Goal: Task Accomplishment & Management: Manage account settings

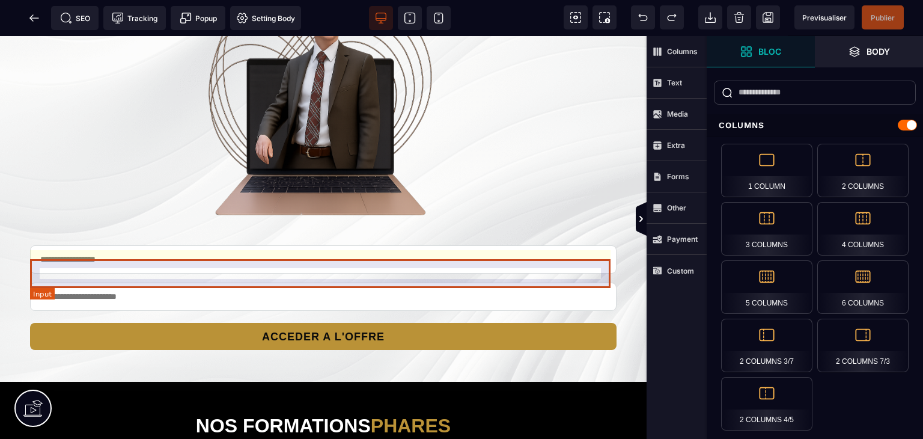
scroll to position [1327, 0]
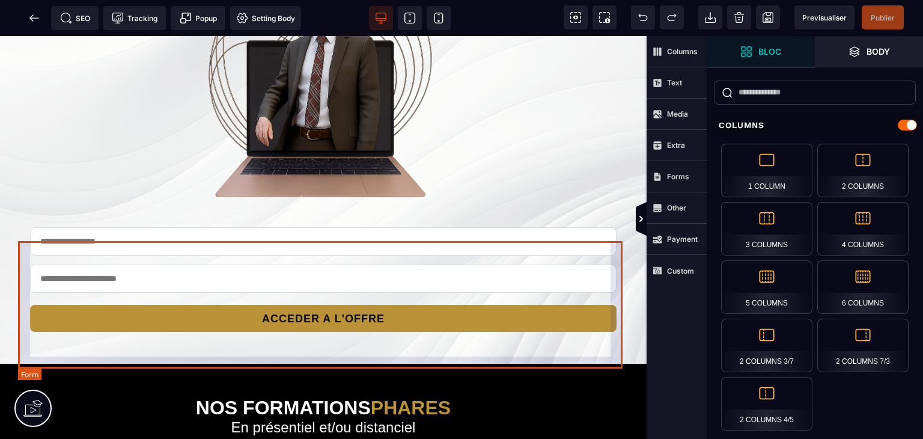
click at [445, 245] on form "ACCEDER A L'OFFRE" at bounding box center [323, 281] width 611 height 126
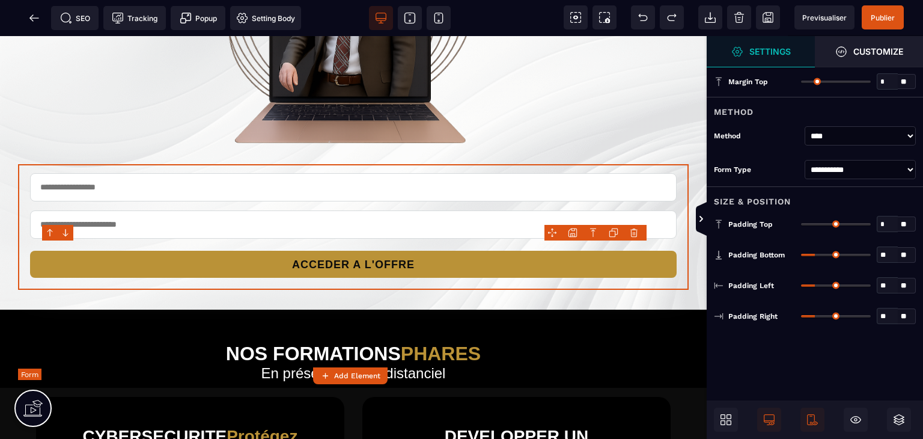
scroll to position [1284, 0]
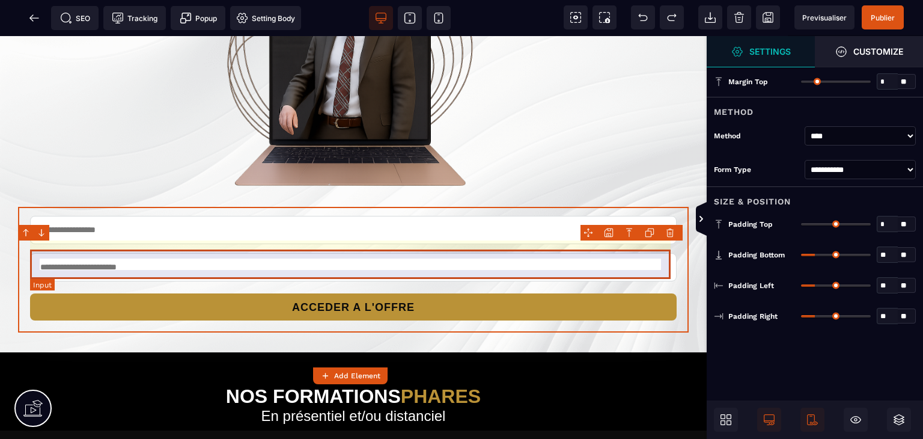
click at [436, 244] on input "email" at bounding box center [353, 230] width 647 height 28
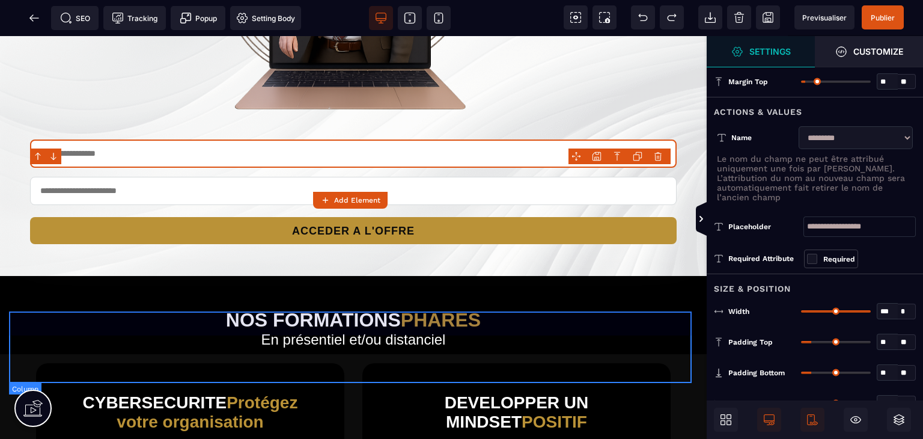
scroll to position [1370, 0]
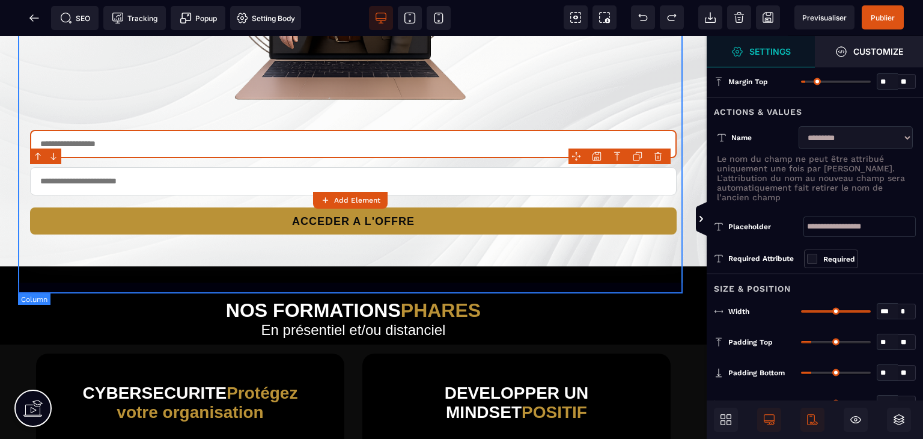
click at [673, 118] on div "ACCEDER A L'OFFRE" at bounding box center [353, 58] width 671 height 400
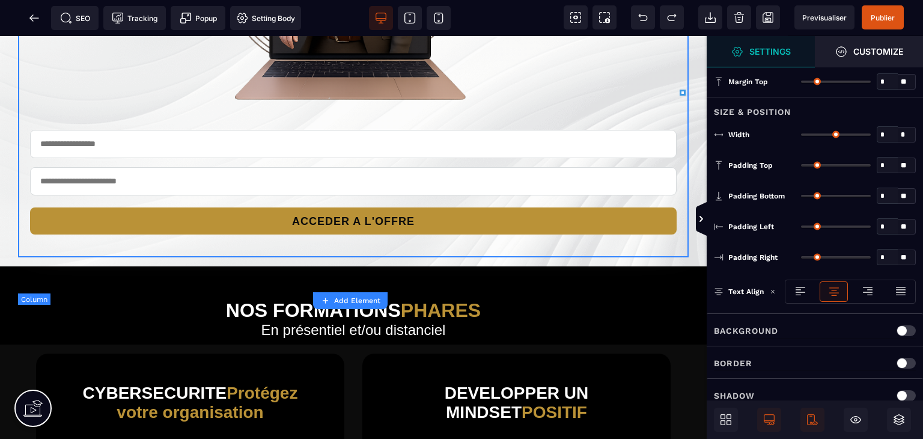
type input "*"
type input "***"
type input "*"
type input "**"
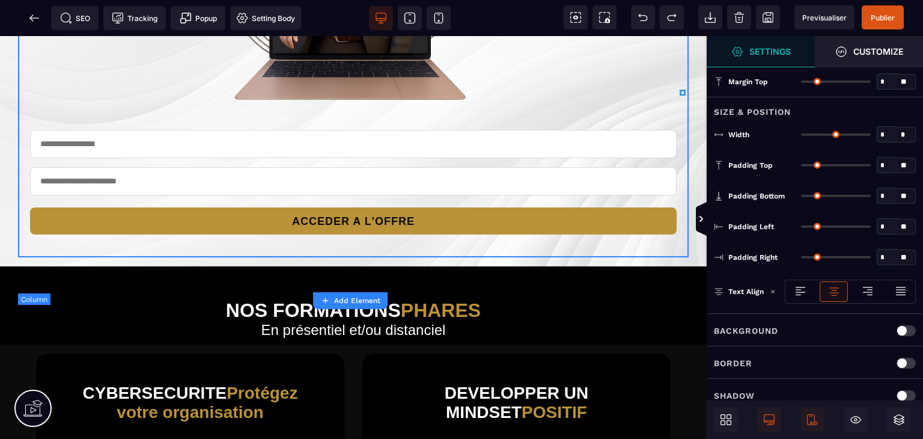
type input "**"
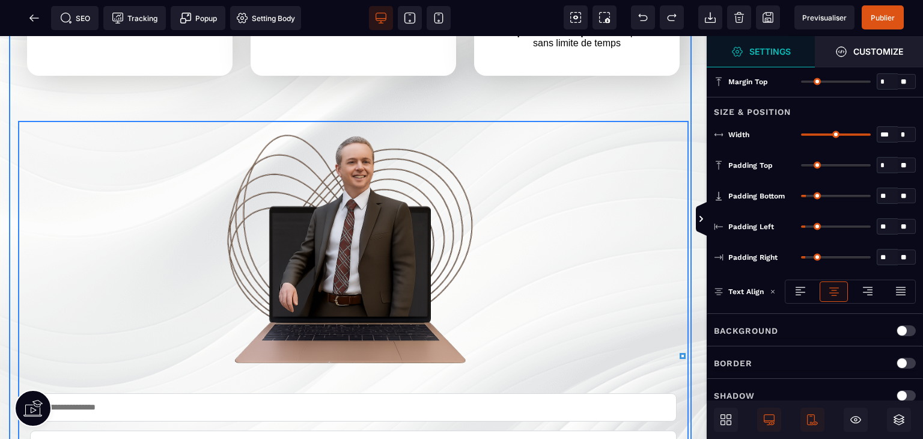
scroll to position [1106, 0]
click at [627, 140] on div "1 Validez votre inscription 2 Nous planifions un rendez-vous technique 3 Vous a…" at bounding box center [353, 184] width 689 height 691
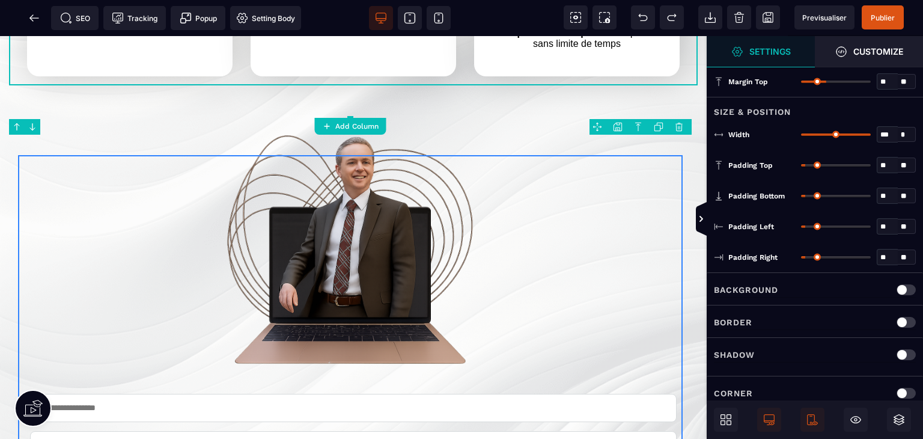
click at [615, 199] on div "ACCEDER A L'OFFRE" at bounding box center [353, 321] width 671 height 400
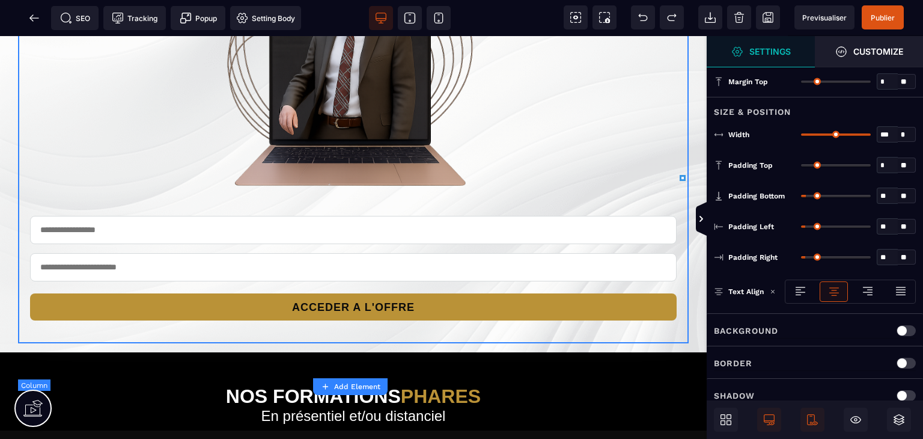
scroll to position [1298, 0]
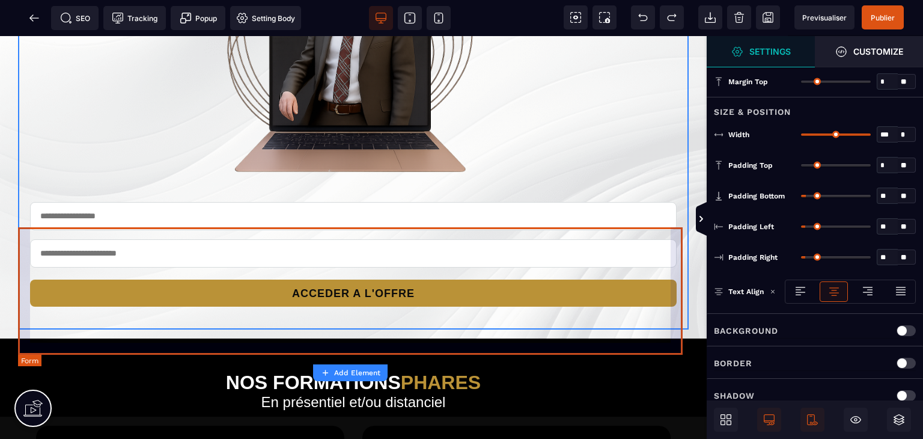
click at [620, 228] on form "ACCEDER A L'OFFRE" at bounding box center [353, 256] width 671 height 126
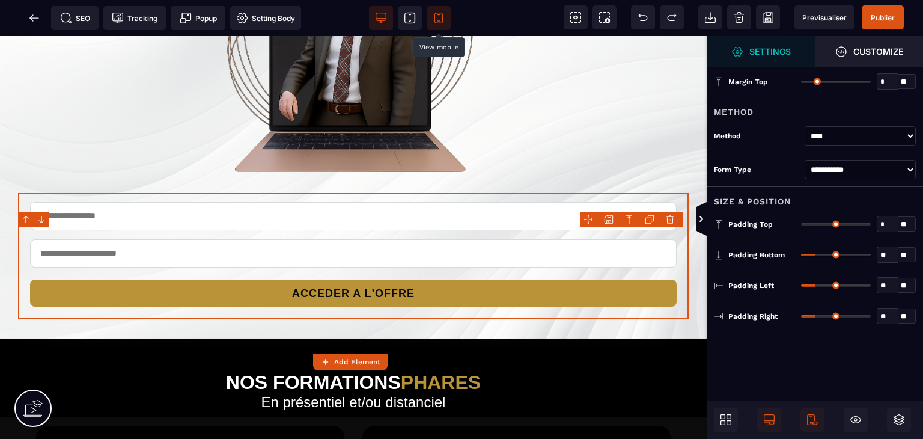
click at [439, 16] on icon at bounding box center [439, 18] width 12 height 12
type input "**"
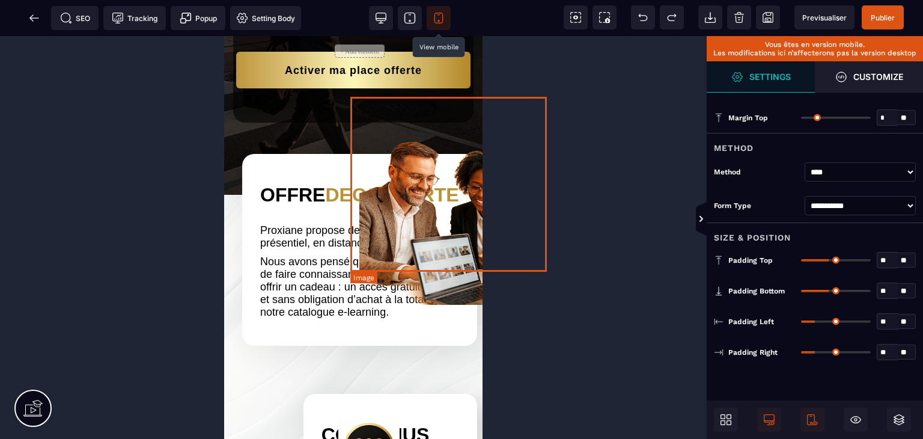
scroll to position [339, 0]
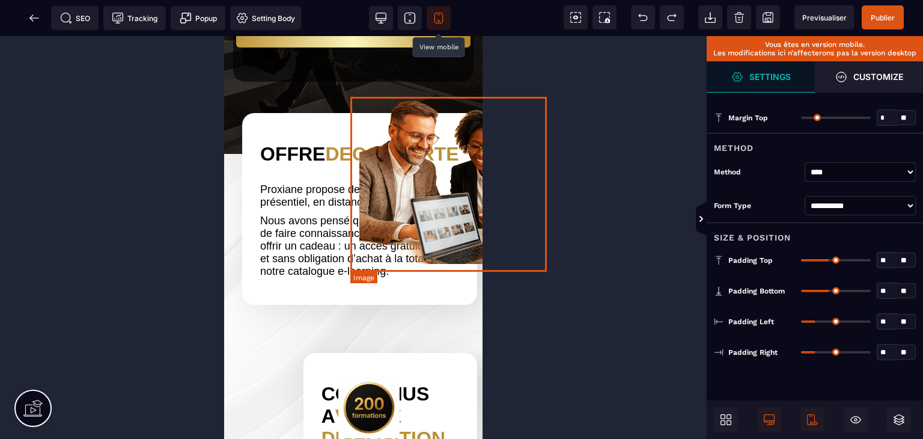
click at [435, 200] on img at bounding box center [457, 176] width 197 height 175
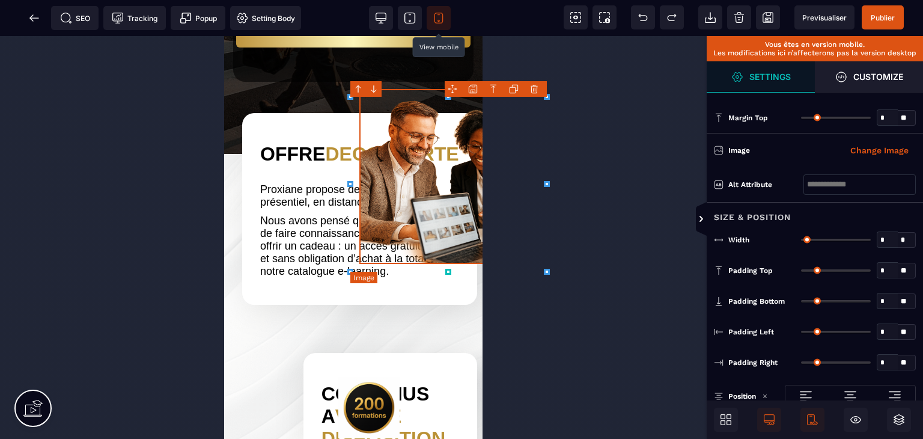
type input "*"
type input "***"
type input "**********"
type input "*"
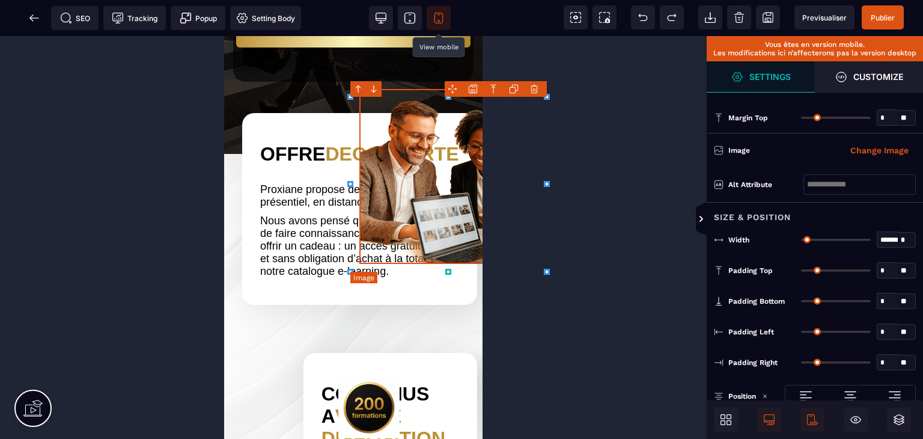
type input "*"
type input "***"
select select "**"
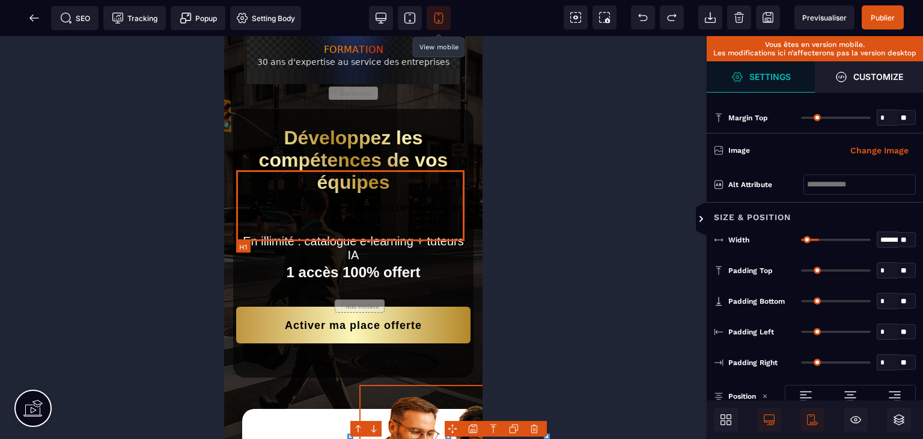
scroll to position [0, 0]
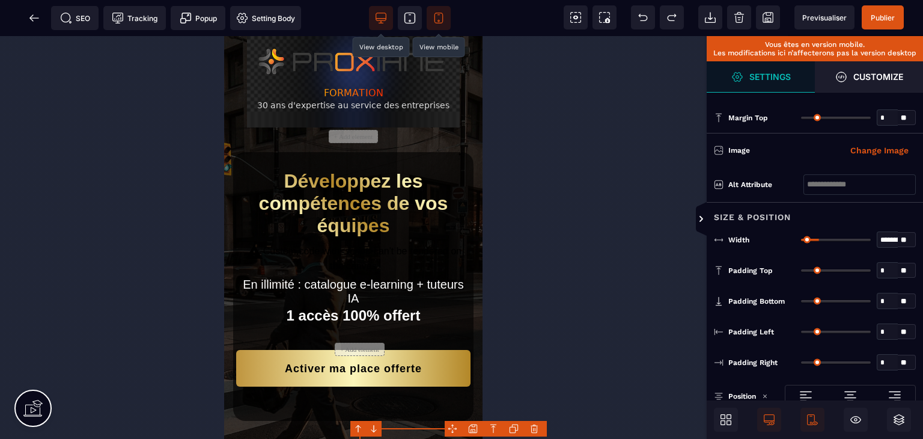
click at [375, 28] on span at bounding box center [381, 18] width 24 height 24
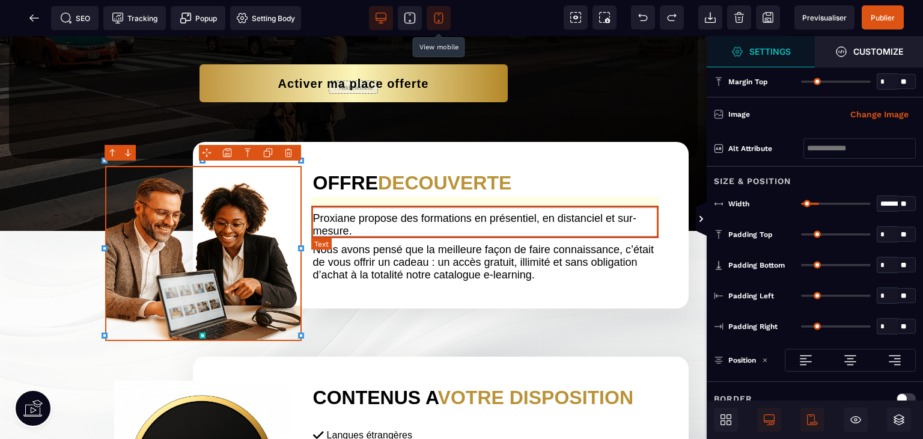
scroll to position [225, 0]
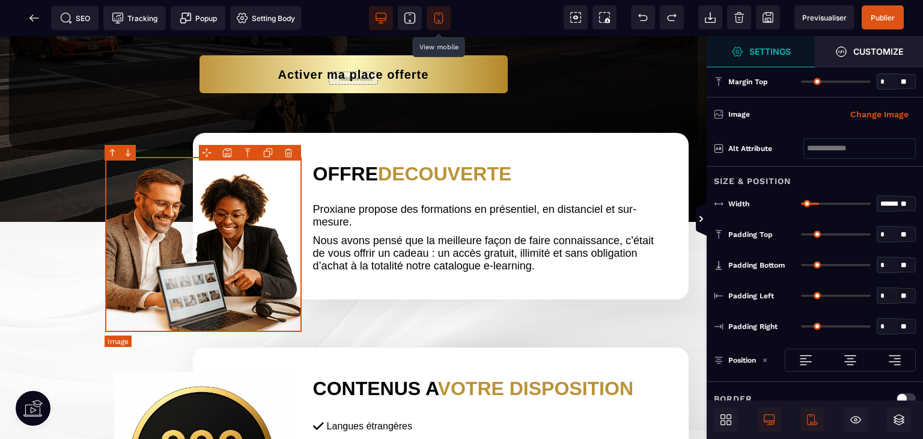
click at [190, 204] on img at bounding box center [203, 244] width 197 height 175
click at [805, 423] on span at bounding box center [812, 419] width 24 height 24
click at [873, 10] on span "Publier" at bounding box center [883, 17] width 42 height 24
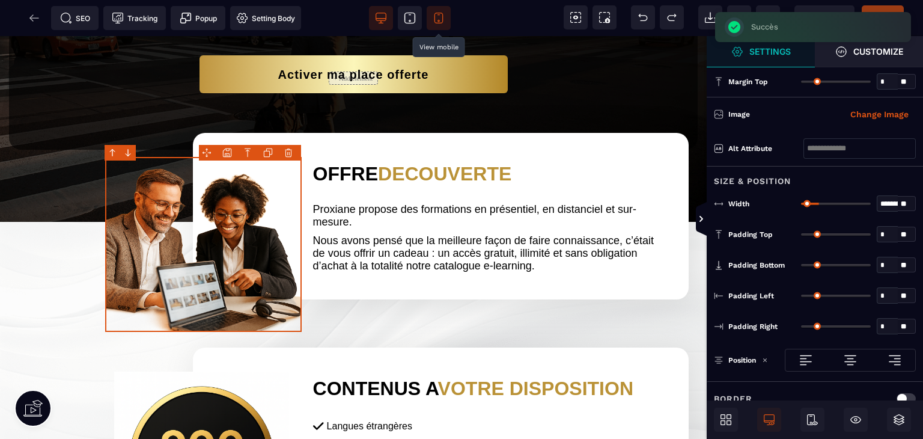
click at [436, 17] on icon at bounding box center [439, 18] width 12 height 12
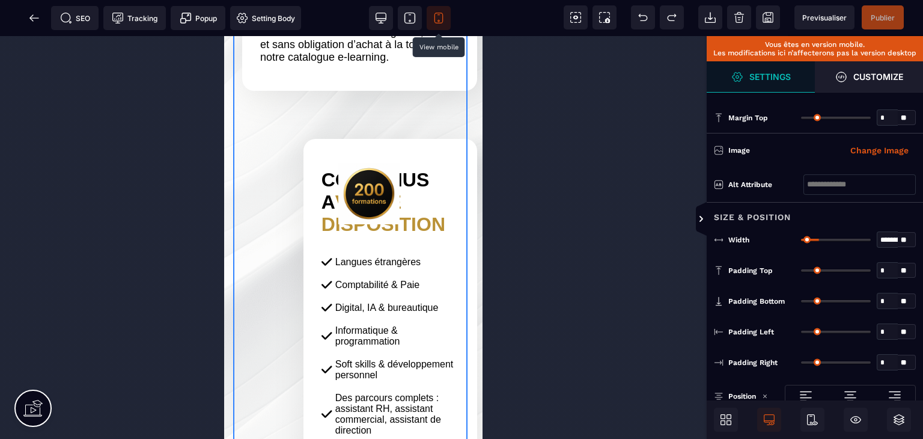
scroll to position [524, 0]
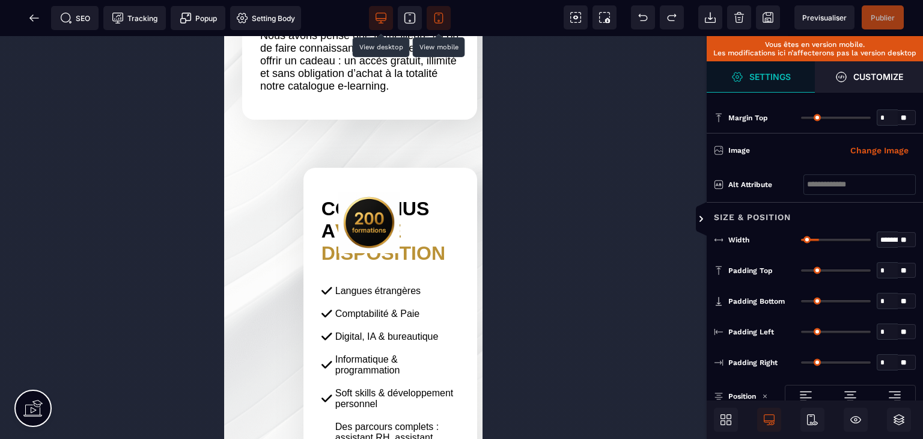
click at [380, 13] on icon at bounding box center [381, 17] width 10 height 8
type input "***"
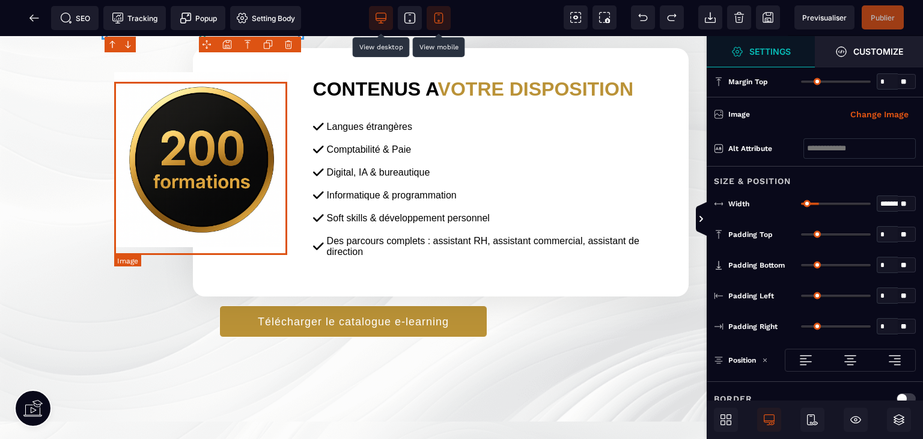
click at [242, 152] on img at bounding box center [201, 159] width 175 height 175
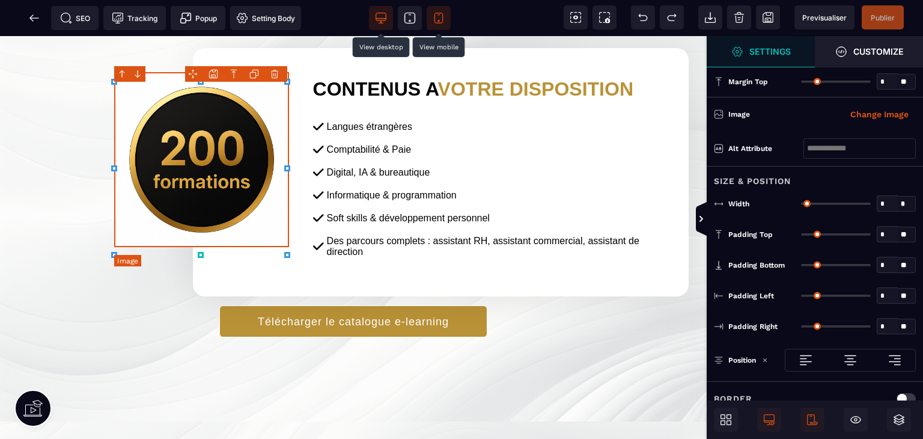
type input "*"
type input "****"
type input "*"
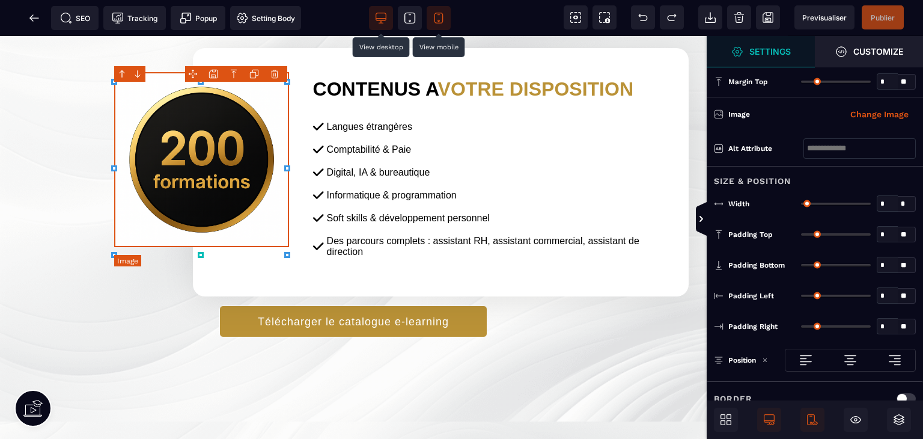
type input "*"
click at [811, 423] on icon at bounding box center [811, 419] width 8 height 11
click at [889, 15] on span "Publier" at bounding box center [883, 17] width 24 height 9
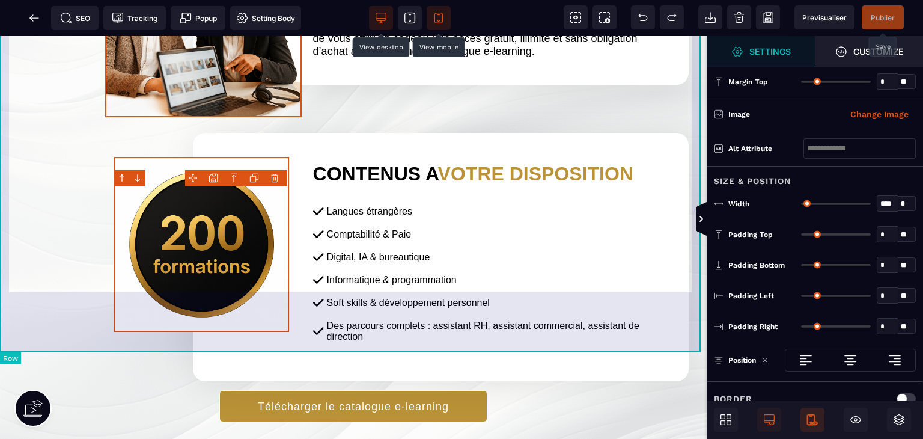
scroll to position [350, 0]
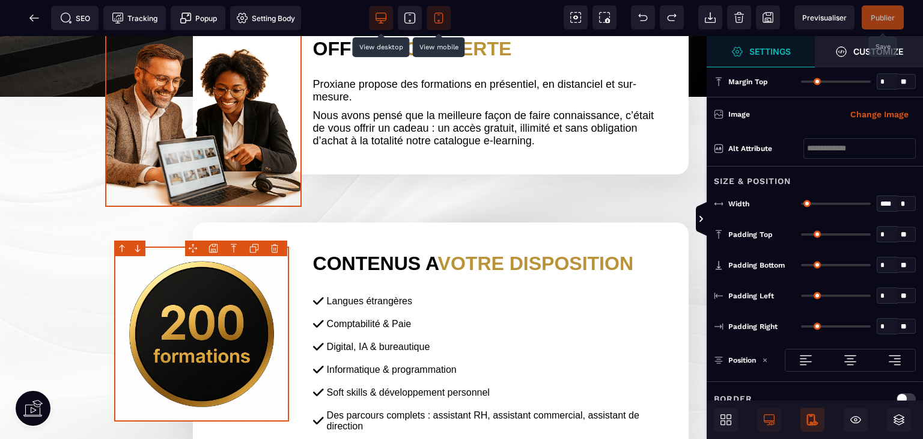
click at [446, 13] on span at bounding box center [439, 18] width 24 height 24
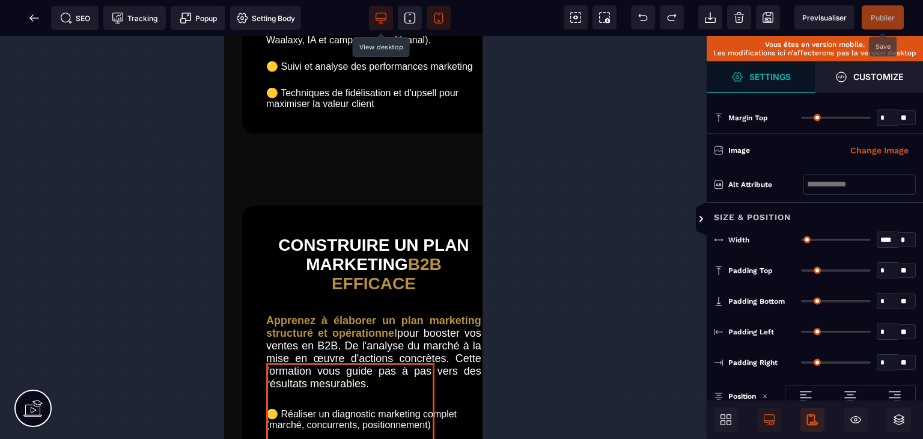
scroll to position [4233, 0]
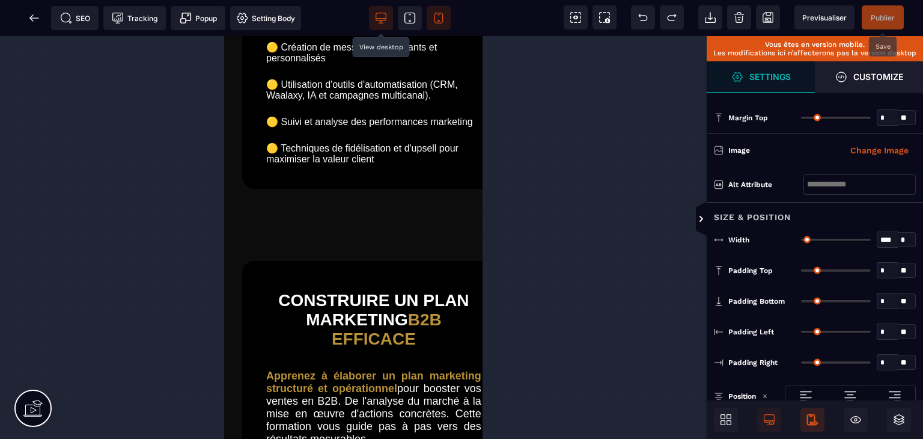
click at [377, 14] on icon at bounding box center [381, 18] width 12 height 12
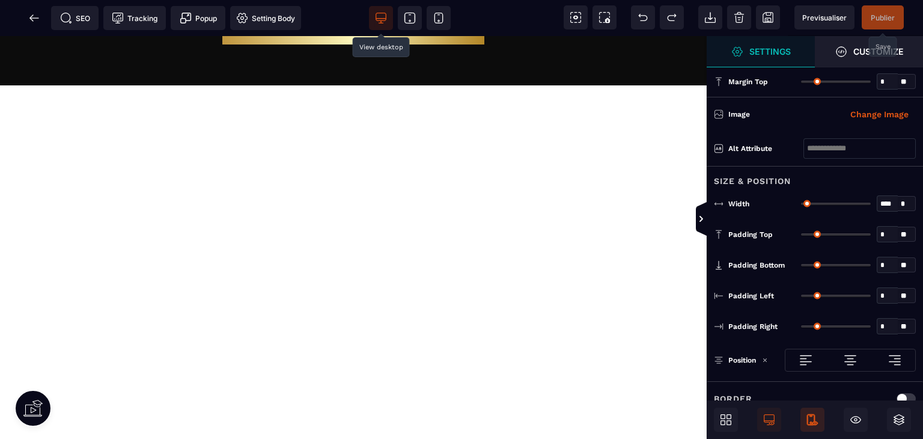
scroll to position [3571, 0]
click at [877, 14] on span "Publier" at bounding box center [883, 17] width 24 height 9
click at [31, 19] on icon at bounding box center [31, 17] width 4 height 7
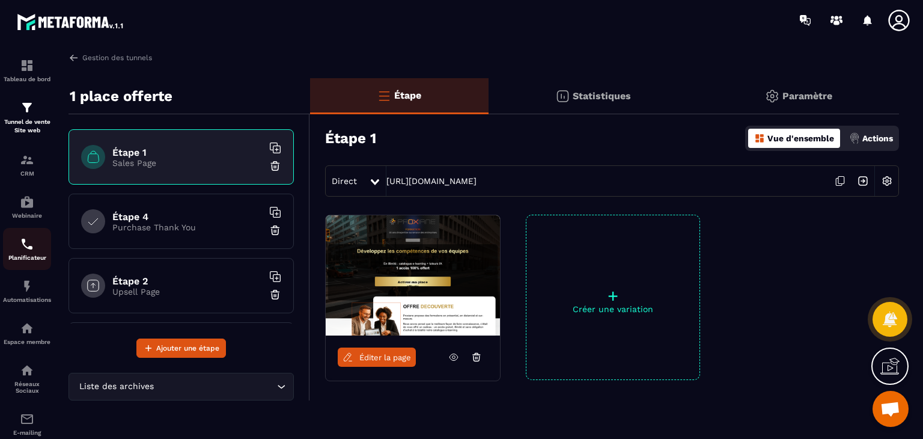
scroll to position [117, 0]
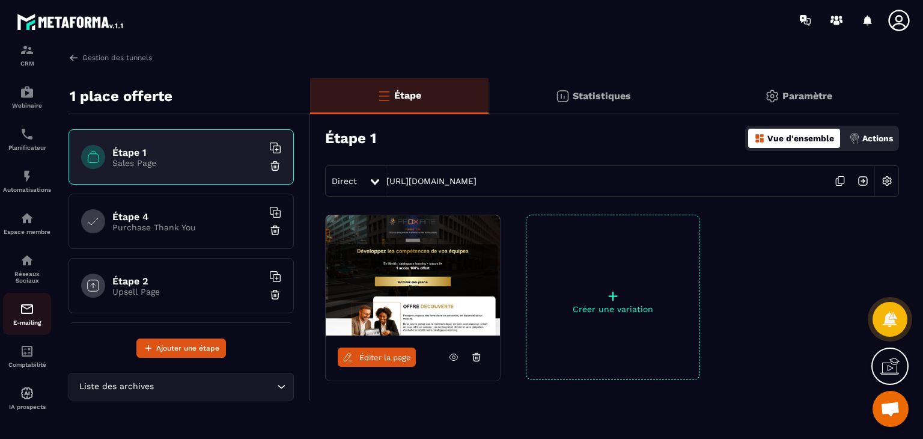
click at [23, 304] on img at bounding box center [27, 309] width 14 height 14
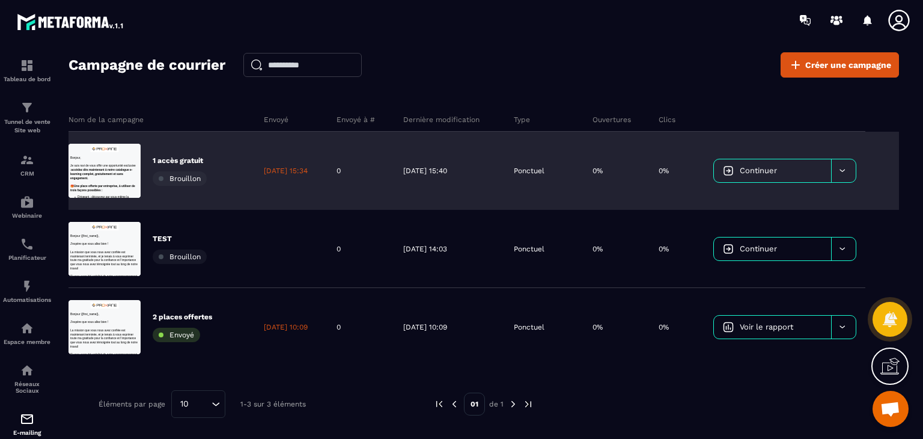
click at [180, 156] on p "1 accès gratuit" at bounding box center [180, 161] width 54 height 10
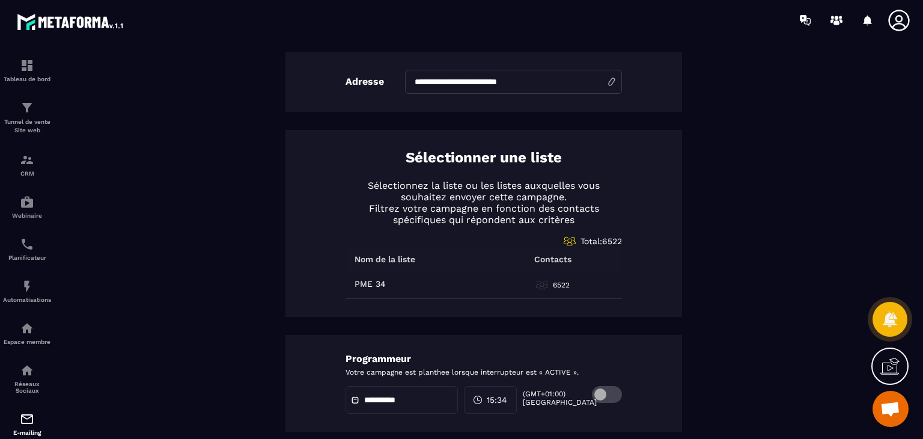
scroll to position [577, 0]
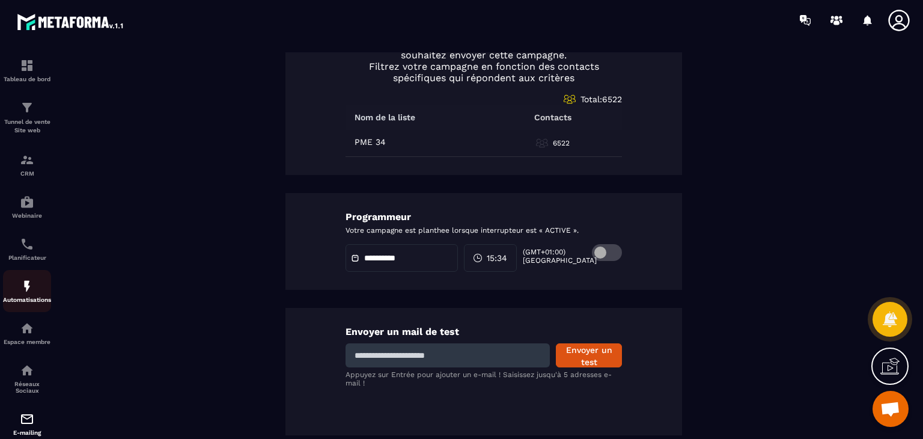
click at [31, 288] on img at bounding box center [27, 286] width 14 height 14
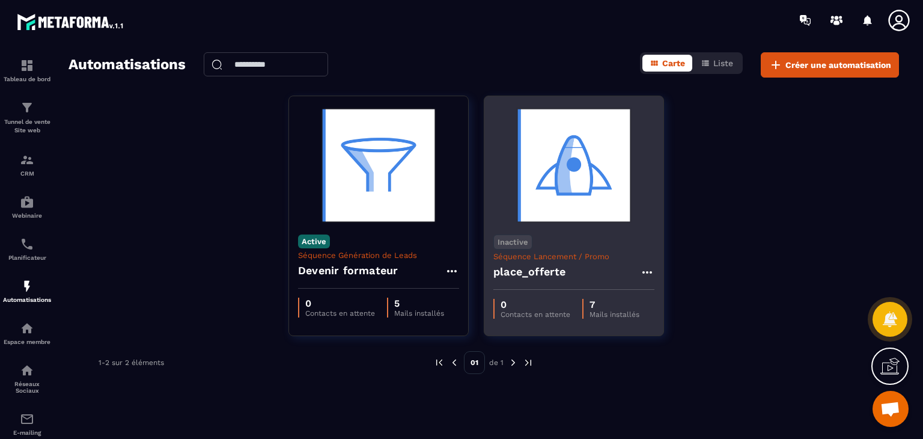
click at [541, 265] on h4 "place_offerte" at bounding box center [529, 271] width 73 height 17
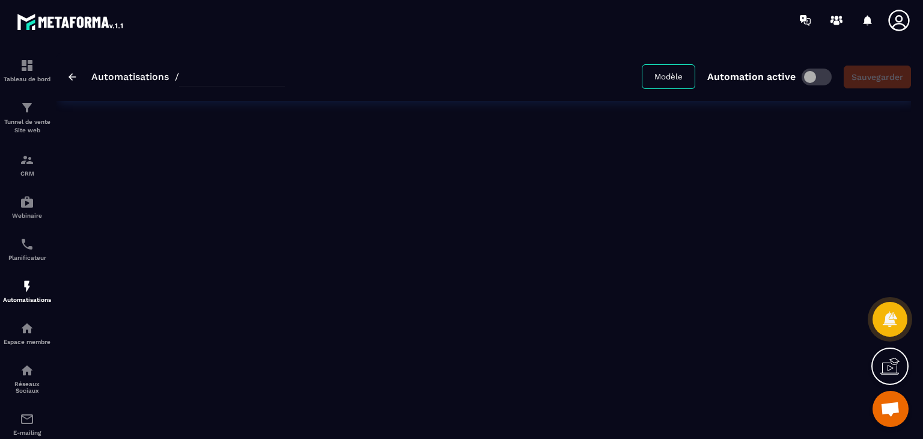
type input "**********"
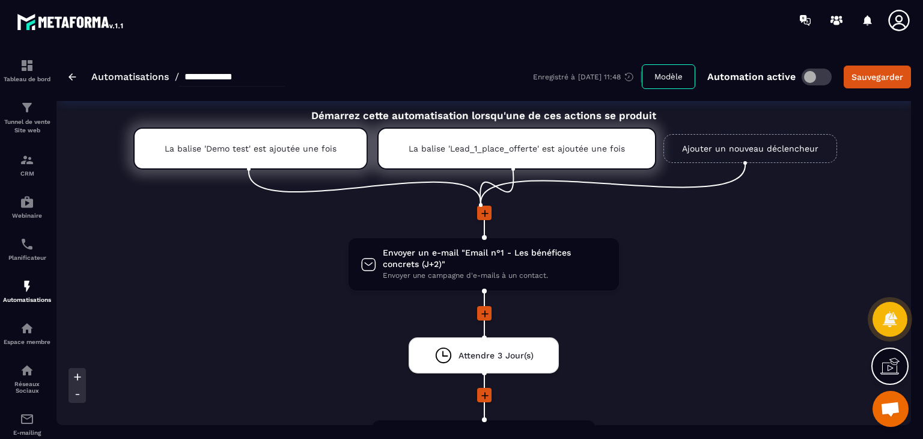
scroll to position [75, 0]
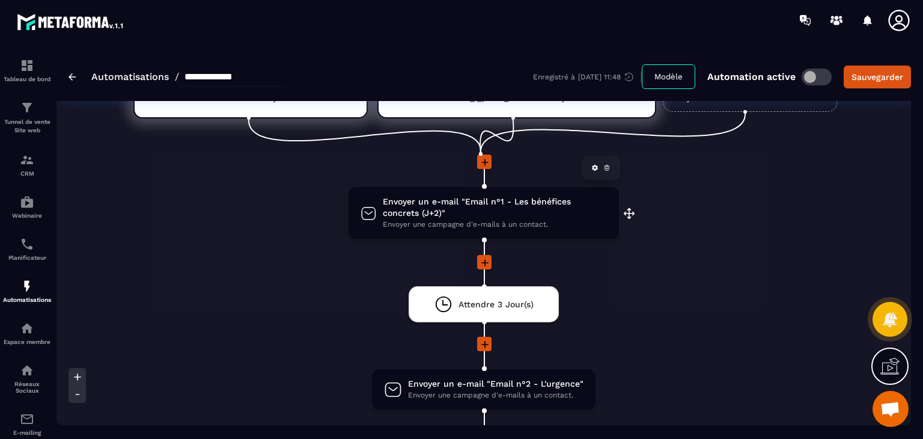
click at [502, 200] on span "Envoyer un e-mail "Email n°1 - Les bénéfices concrets (J+2)"" at bounding box center [495, 207] width 224 height 23
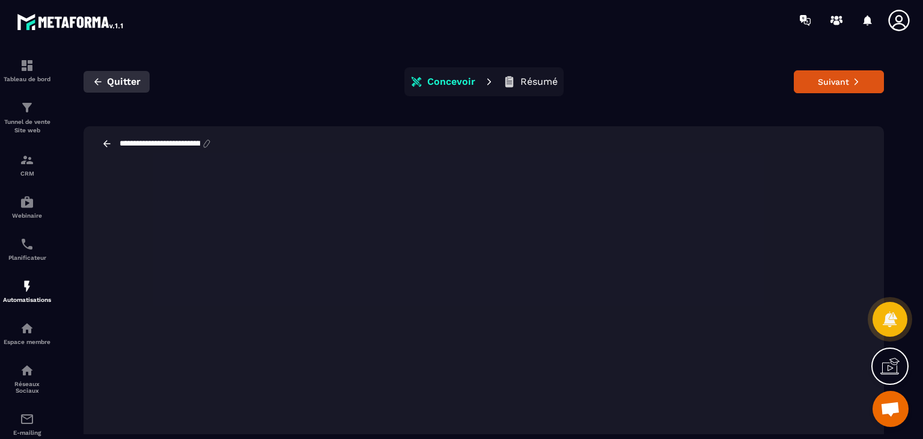
click at [124, 80] on span "Quitter" at bounding box center [124, 82] width 34 height 12
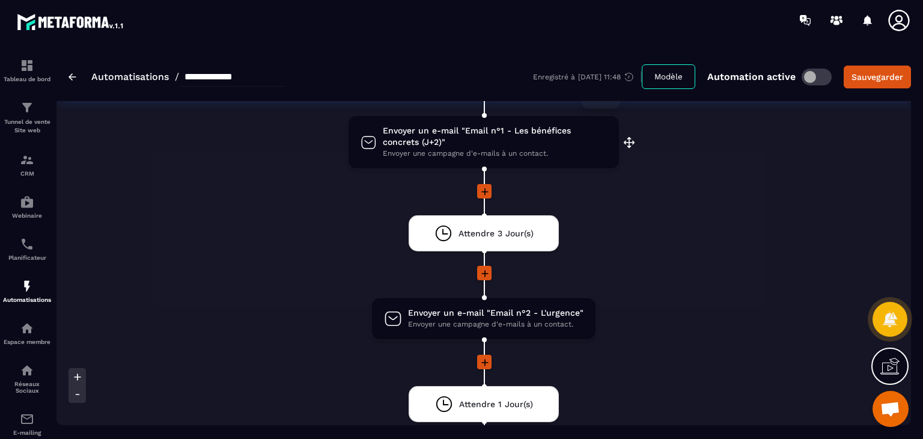
scroll to position [149, 0]
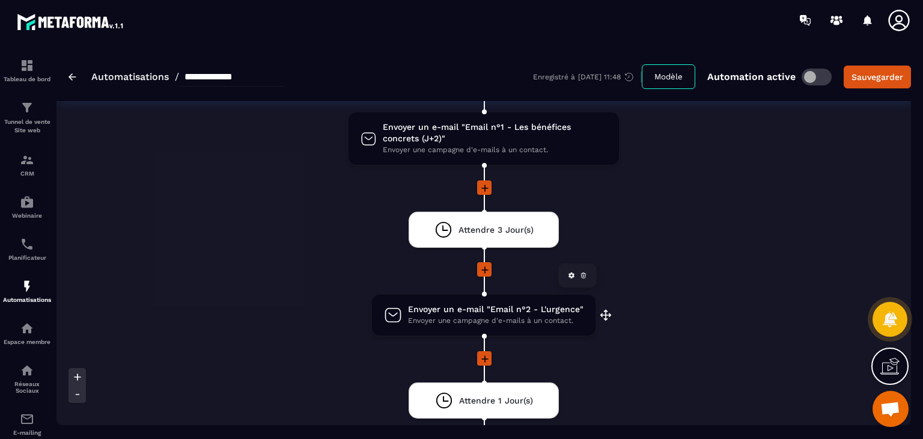
click at [515, 315] on span "Envoyer une campagne d'e-mails à un contact." at bounding box center [495, 320] width 175 height 11
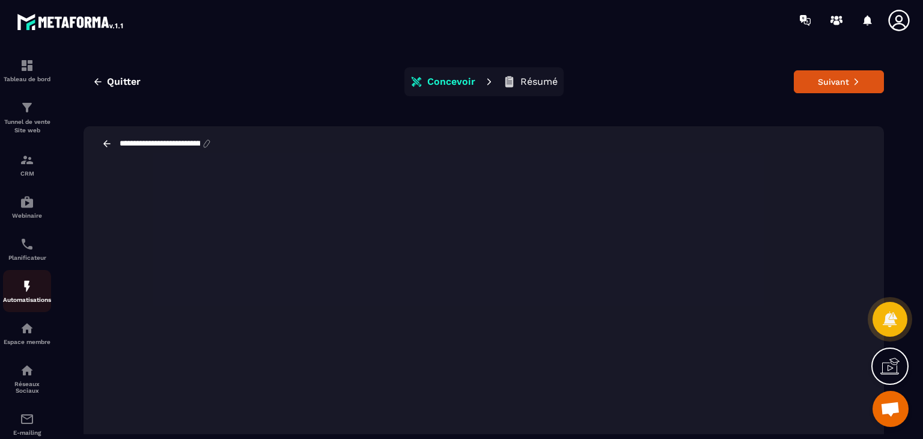
click at [33, 297] on div "Automatisations" at bounding box center [27, 291] width 48 height 24
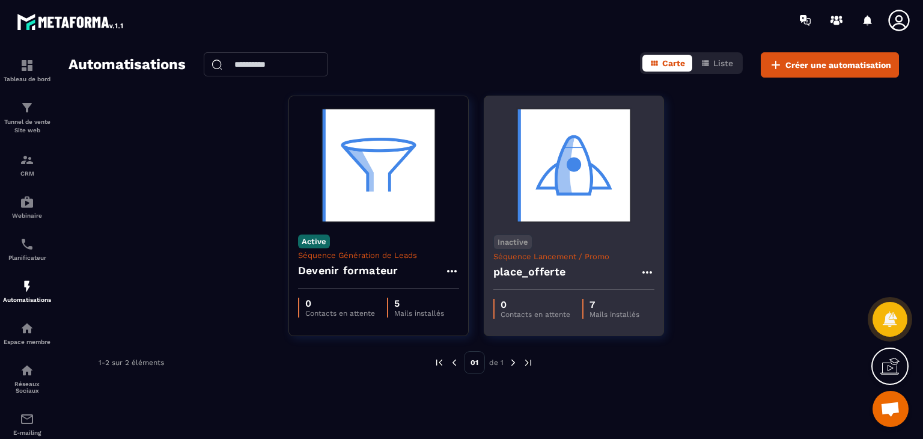
click at [553, 249] on div "Inactive Séquence Lancement / Promo place_offerte" at bounding box center [573, 257] width 179 height 64
click at [524, 270] on h4 "place_offerte" at bounding box center [529, 271] width 73 height 17
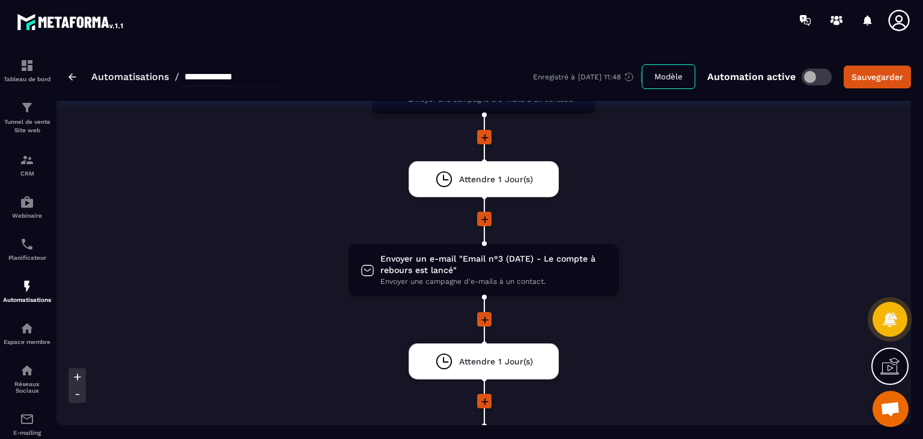
scroll to position [370, 0]
click at [524, 261] on span "Envoyer un e-mail "Email n°3 (DATE) - Le compte à rebours est lancé"" at bounding box center [493, 265] width 227 height 23
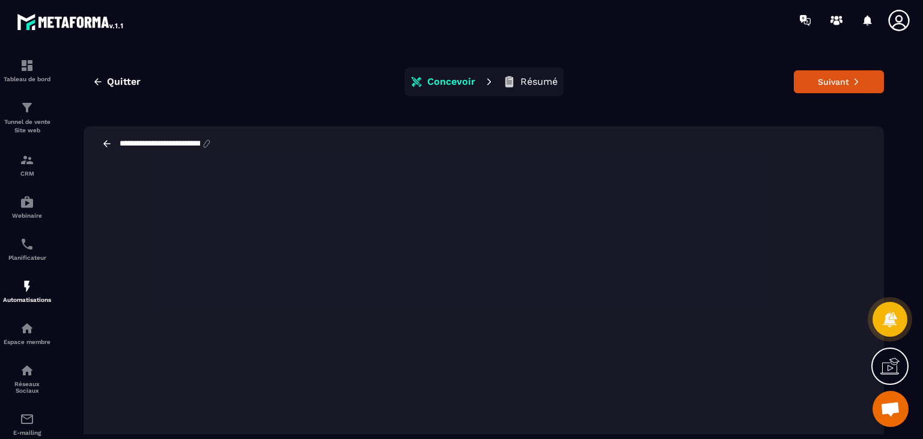
click at [445, 85] on p "Concevoir" at bounding box center [451, 82] width 48 height 12
click at [448, 75] on button "Concevoir" at bounding box center [443, 82] width 72 height 24
click at [520, 80] on p "Résumé" at bounding box center [538, 82] width 37 height 12
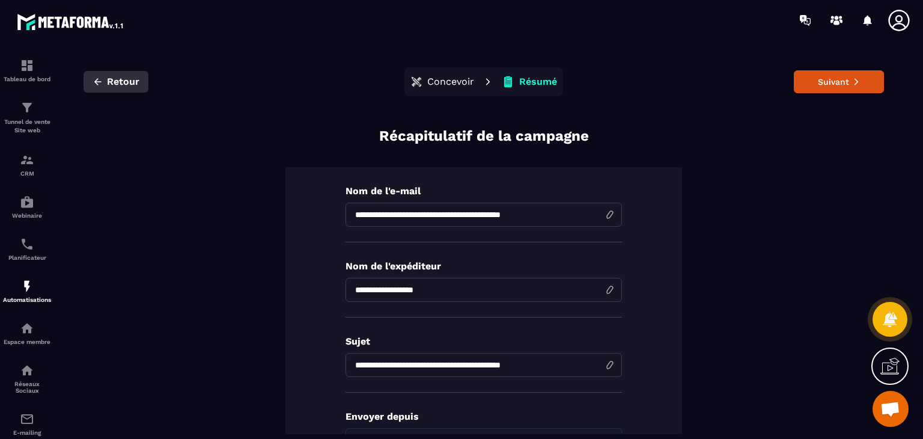
click at [130, 82] on span "Retour" at bounding box center [123, 82] width 32 height 12
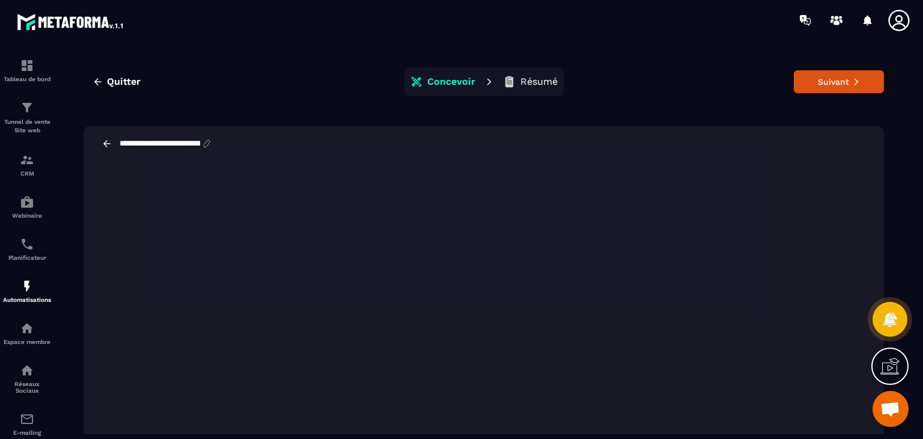
click at [535, 76] on p "Résumé" at bounding box center [538, 82] width 37 height 12
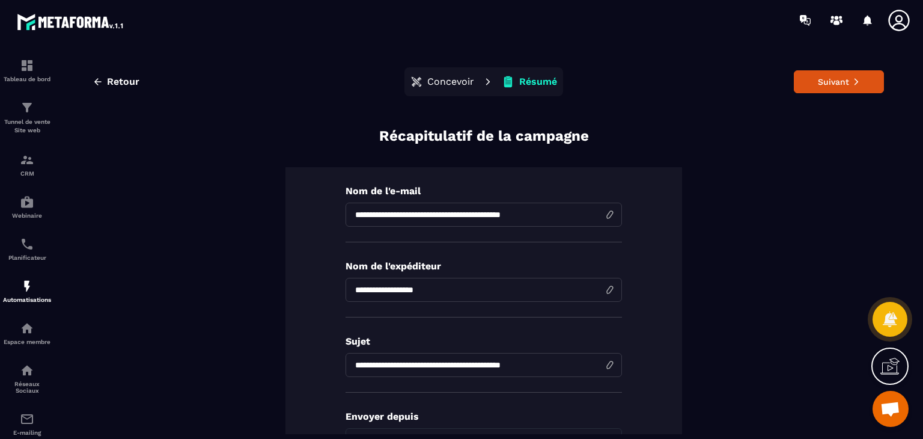
click at [490, 215] on input "**********" at bounding box center [484, 215] width 276 height 24
type input "**********"
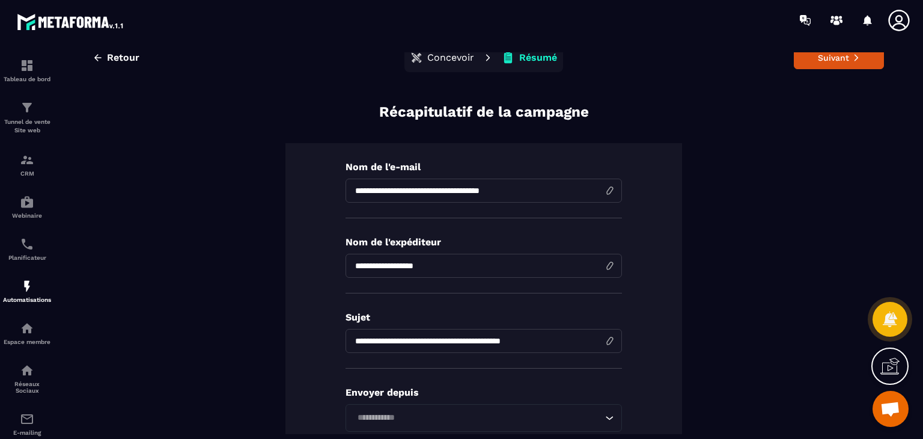
drag, startPoint x: 566, startPoint y: 340, endPoint x: 329, endPoint y: 340, distance: 236.8
click at [329, 340] on div "**********" at bounding box center [483, 321] width 397 height 356
paste input
type input "**********"
click at [471, 188] on input "**********" at bounding box center [484, 190] width 276 height 24
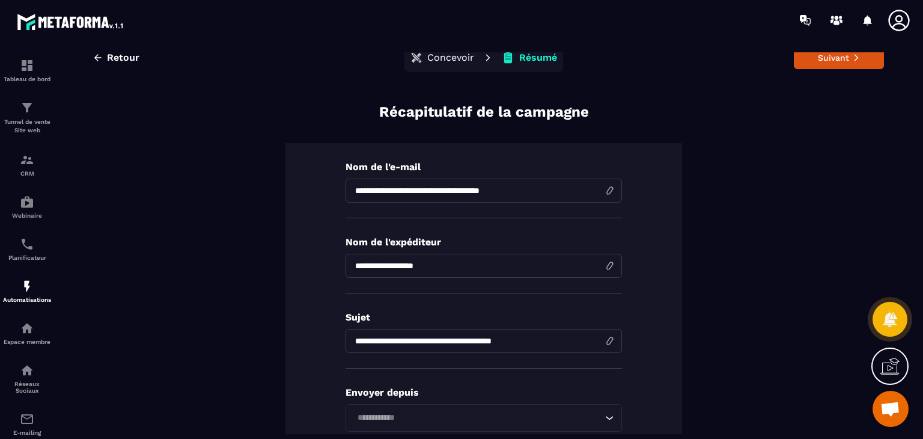
drag, startPoint x: 531, startPoint y: 192, endPoint x: 401, endPoint y: 193, distance: 129.2
click at [401, 193] on input "**********" at bounding box center [484, 190] width 276 height 24
type input "**********"
click at [448, 270] on input "**********" at bounding box center [484, 266] width 276 height 24
type input "*"
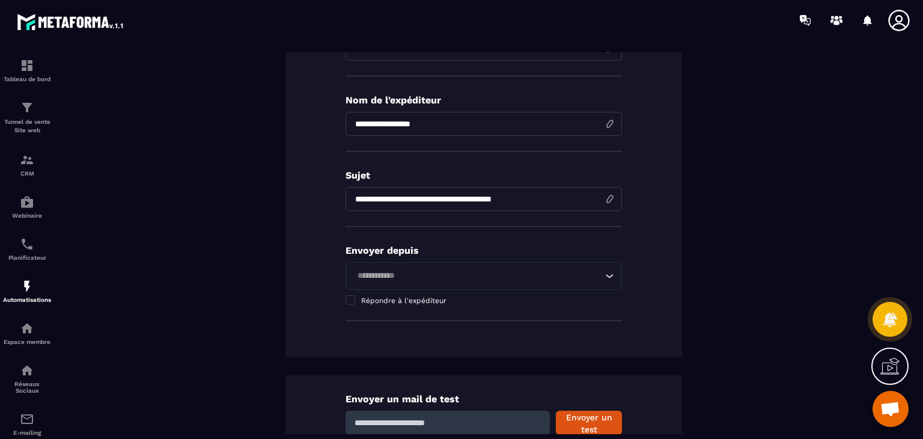
scroll to position [171, 0]
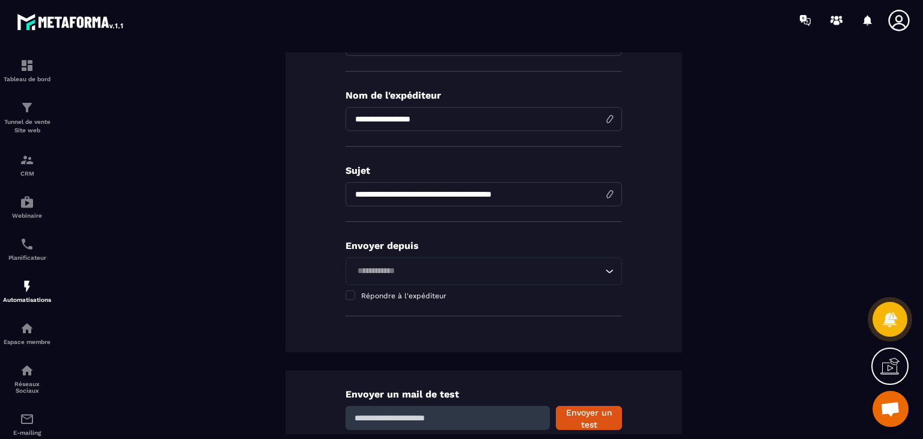
type input "**********"
click at [448, 270] on input "Search for option" at bounding box center [477, 270] width 249 height 13
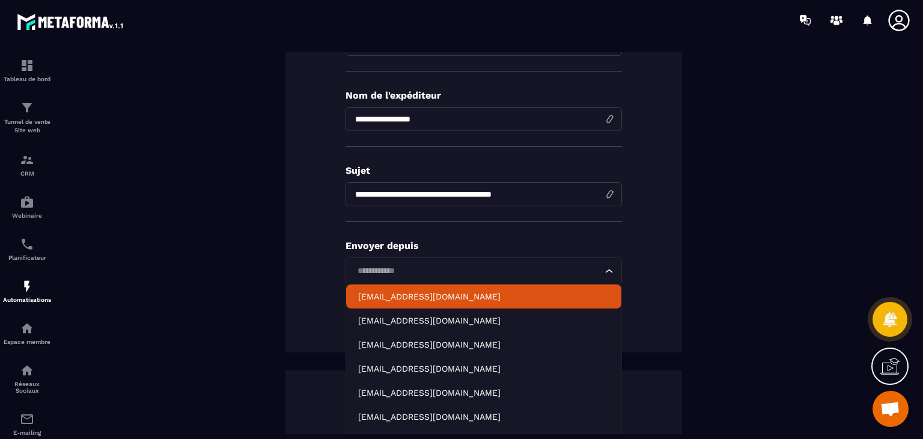
click at [445, 293] on p "[EMAIL_ADDRESS][DOMAIN_NAME]" at bounding box center [483, 296] width 251 height 12
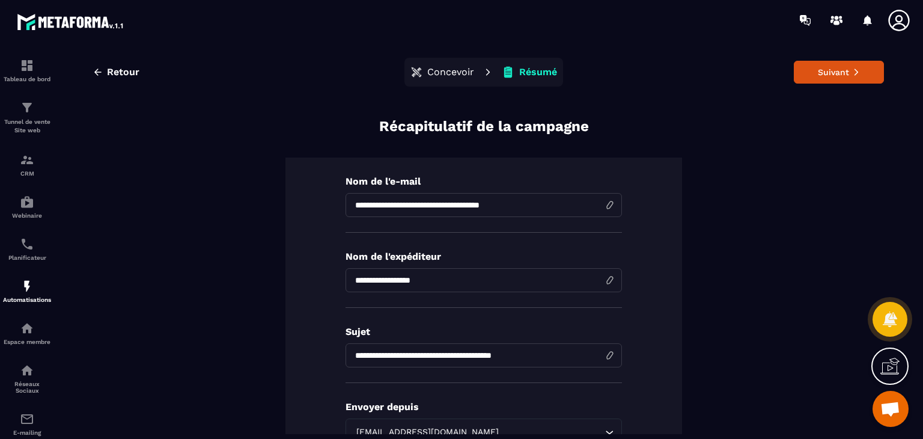
scroll to position [0, 0]
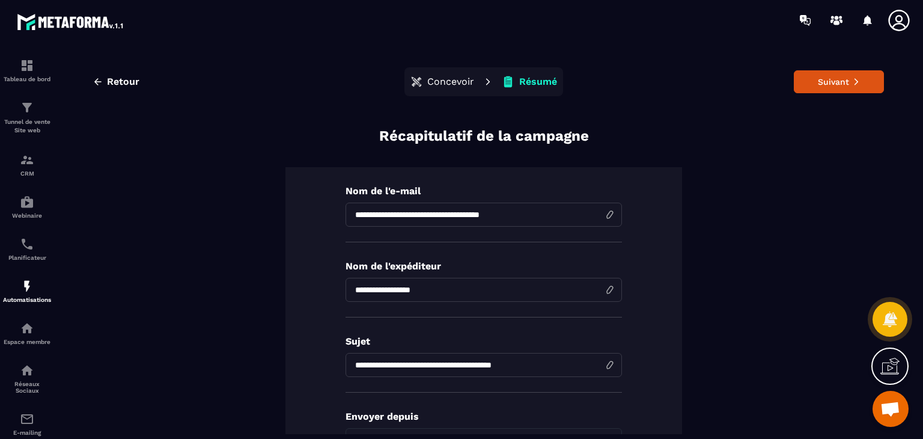
click at [445, 91] on button "Concevoir" at bounding box center [442, 82] width 71 height 24
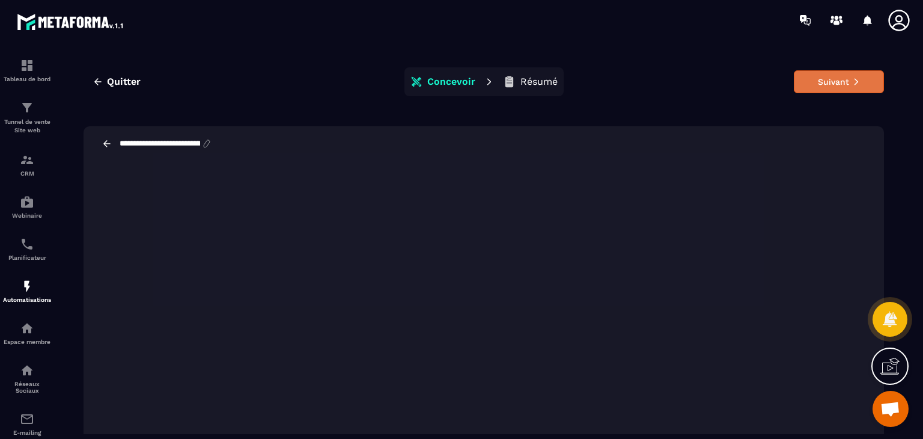
click at [822, 75] on button "Suivant" at bounding box center [839, 81] width 90 height 23
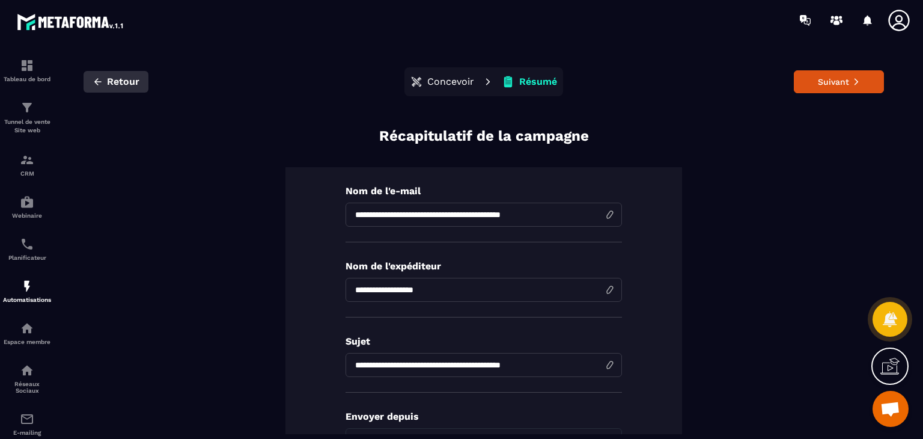
click at [118, 78] on span "Retour" at bounding box center [123, 82] width 32 height 12
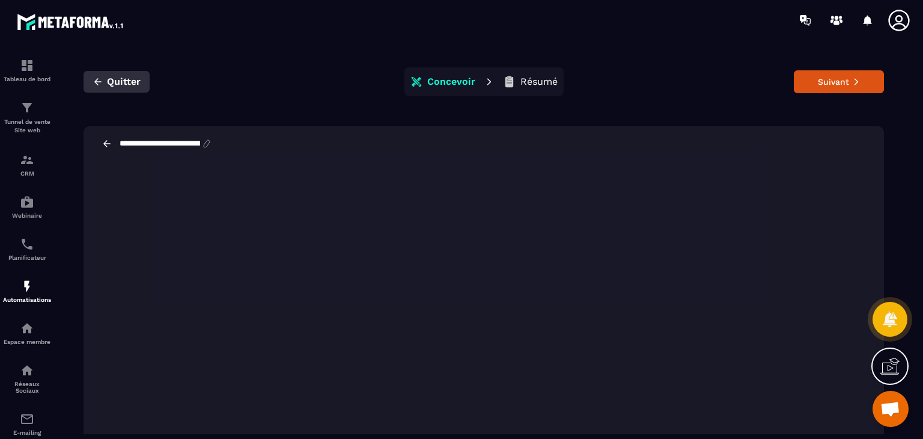
click at [121, 78] on span "Quitter" at bounding box center [124, 82] width 34 height 12
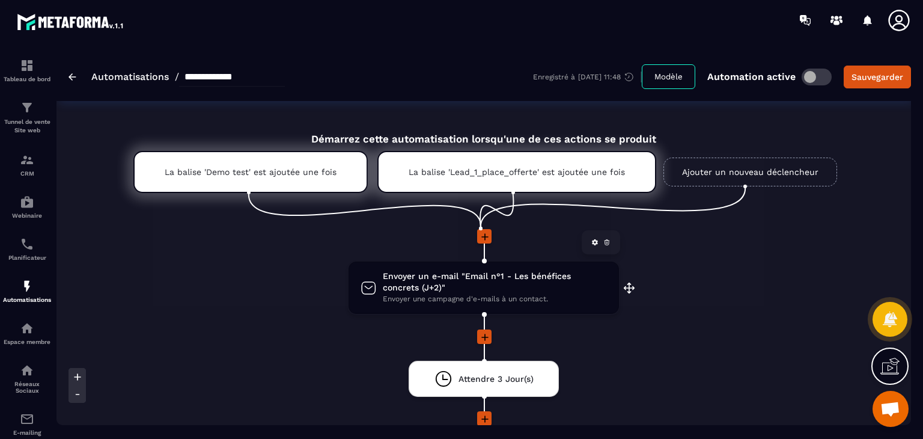
scroll to position [70, 0]
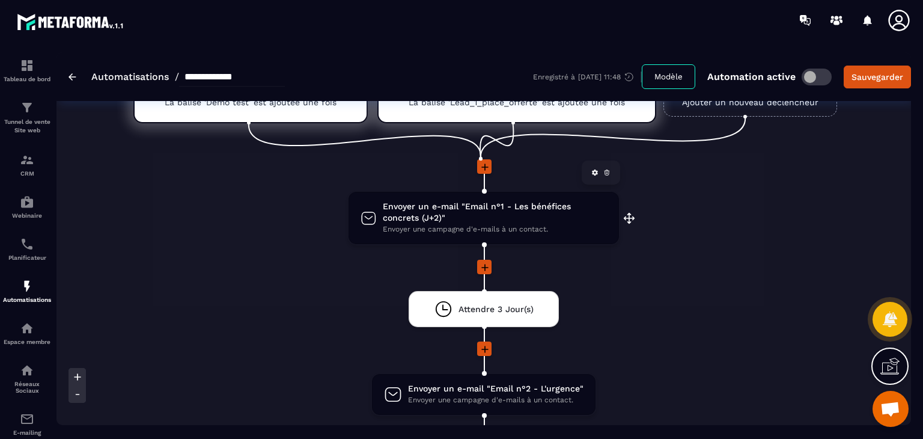
click at [576, 215] on span "Envoyer un e-mail "Email n°1 - Les bénéfices concrets (J+2)"" at bounding box center [495, 212] width 224 height 23
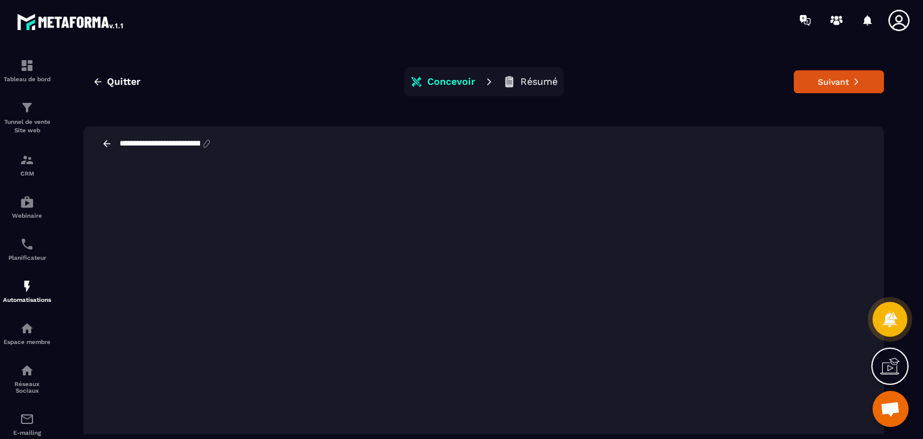
click at [534, 78] on p "Résumé" at bounding box center [538, 82] width 37 height 12
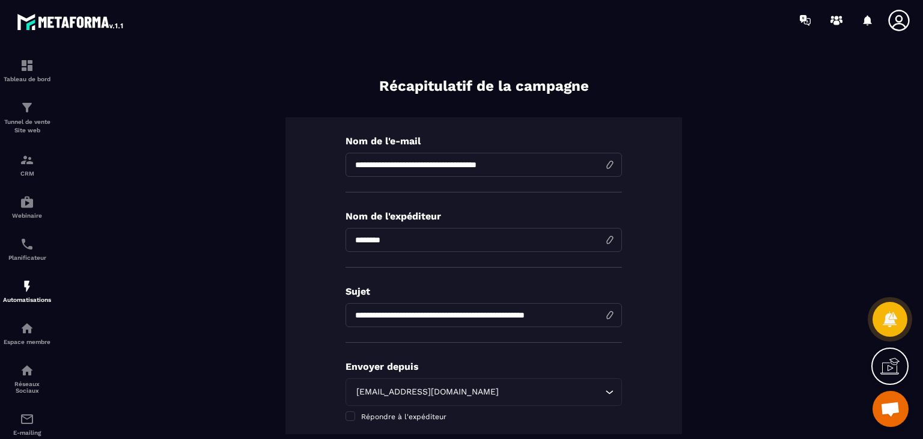
scroll to position [50, 0]
click at [451, 236] on input "********" at bounding box center [484, 239] width 276 height 24
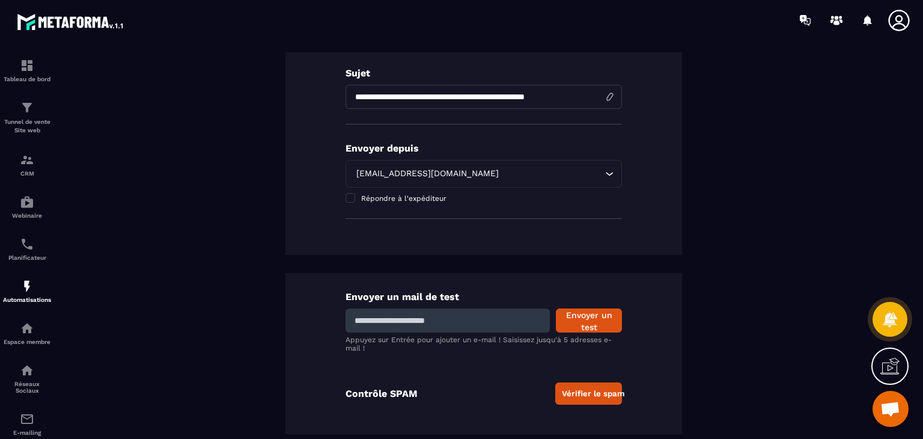
scroll to position [0, 0]
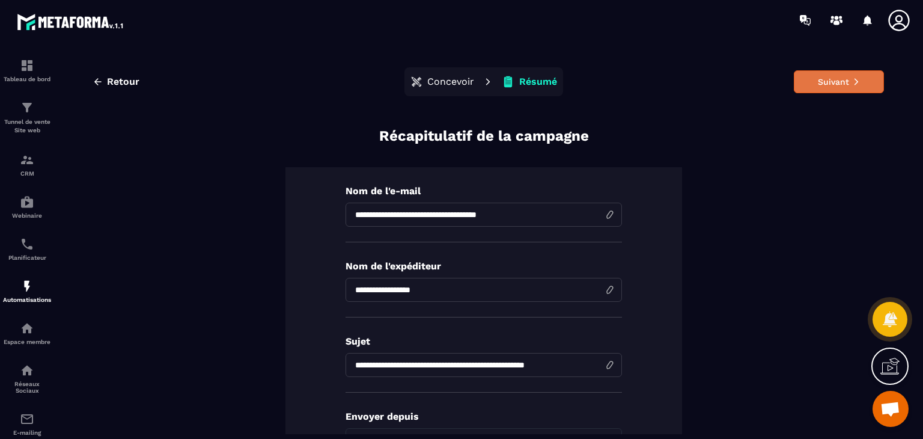
type input "**********"
click at [827, 84] on button "Suivant" at bounding box center [839, 81] width 90 height 23
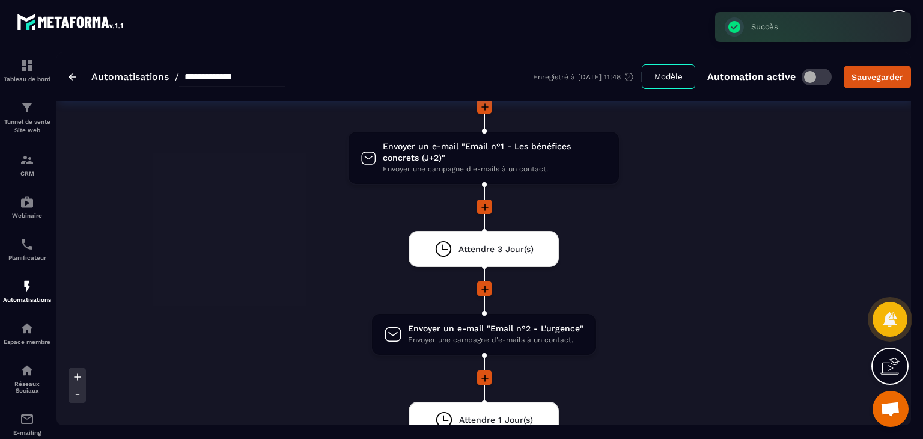
scroll to position [144, 0]
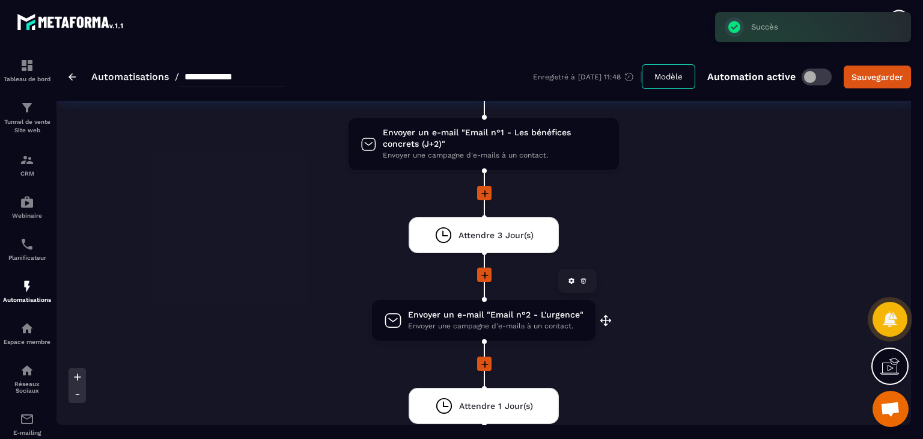
click at [519, 315] on span "Envoyer un e-mail "Email n°2 - L'urgence"" at bounding box center [495, 314] width 175 height 11
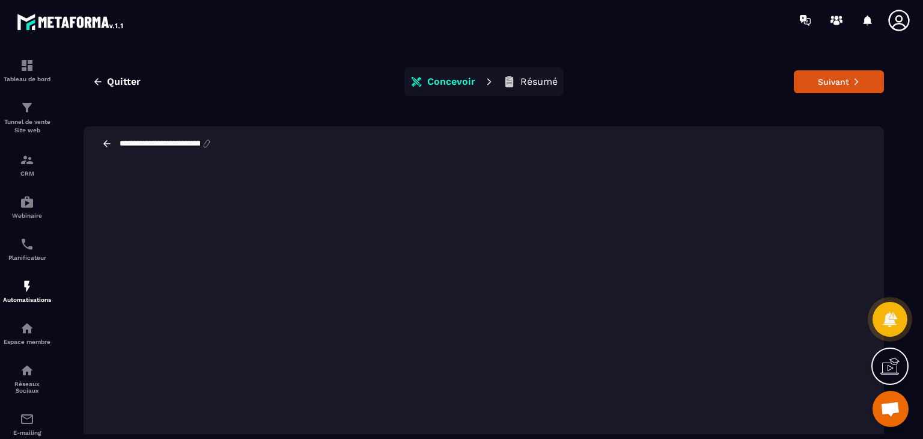
click at [531, 80] on p "Résumé" at bounding box center [538, 82] width 37 height 12
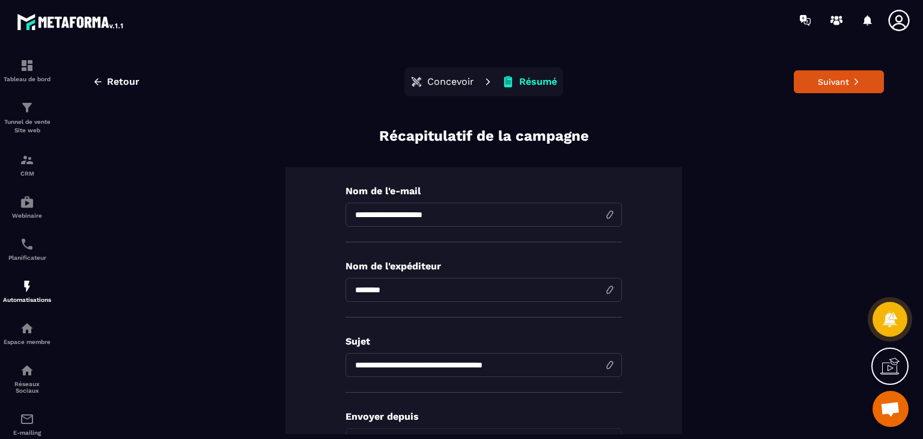
click at [468, 296] on input "********" at bounding box center [484, 290] width 276 height 24
type input "**********"
click at [818, 75] on button "Suivant" at bounding box center [839, 81] width 90 height 23
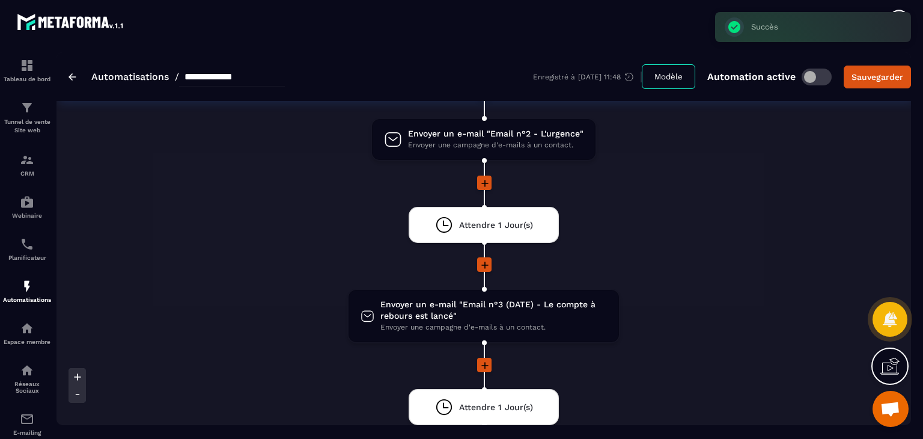
scroll to position [332, 0]
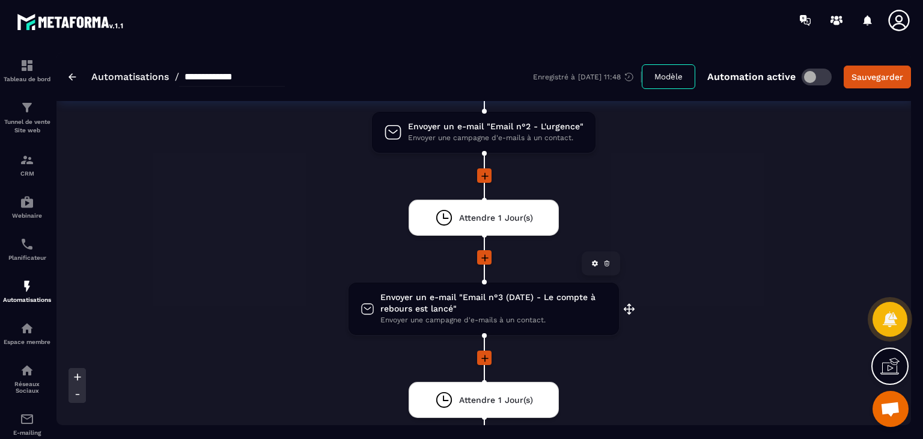
click at [631, 310] on icon "drag-arrow" at bounding box center [629, 309] width 12 height 12
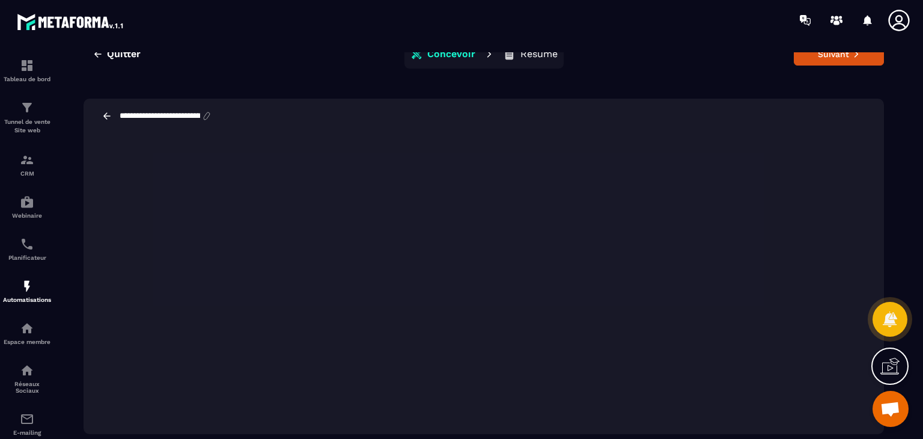
scroll to position [27, 0]
click at [820, 60] on button "Suivant" at bounding box center [839, 54] width 90 height 23
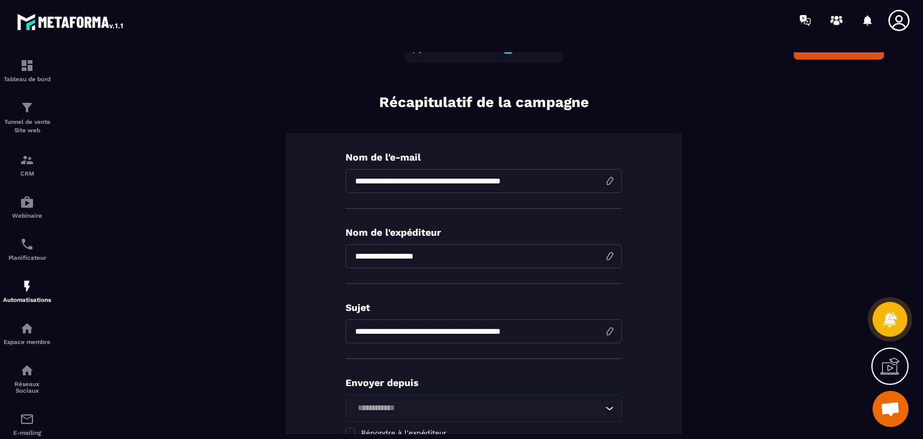
scroll to position [0, 0]
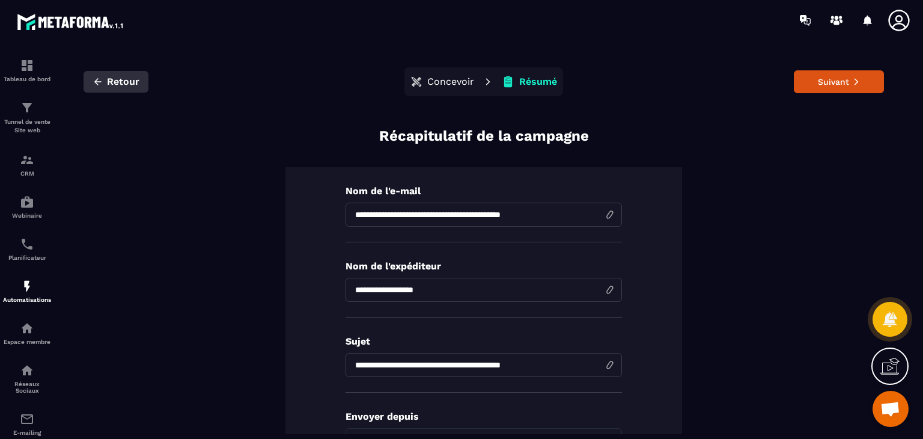
click at [130, 82] on span "Retour" at bounding box center [123, 82] width 32 height 12
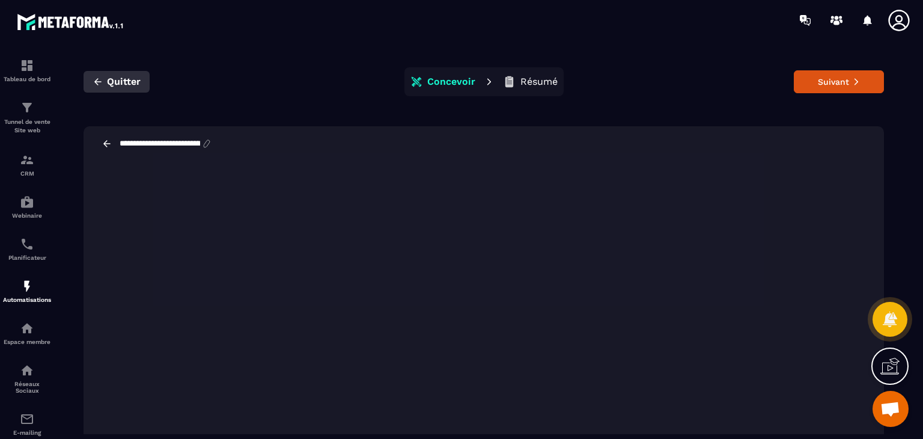
click at [123, 76] on span "Quitter" at bounding box center [124, 82] width 34 height 12
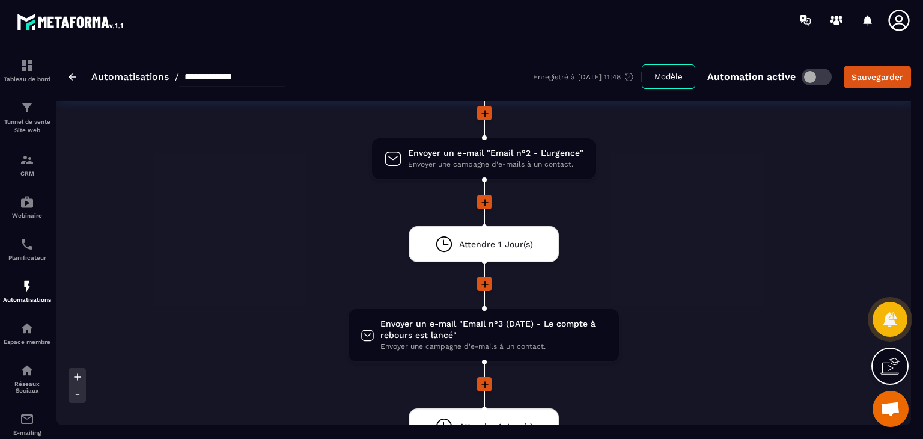
scroll to position [326, 0]
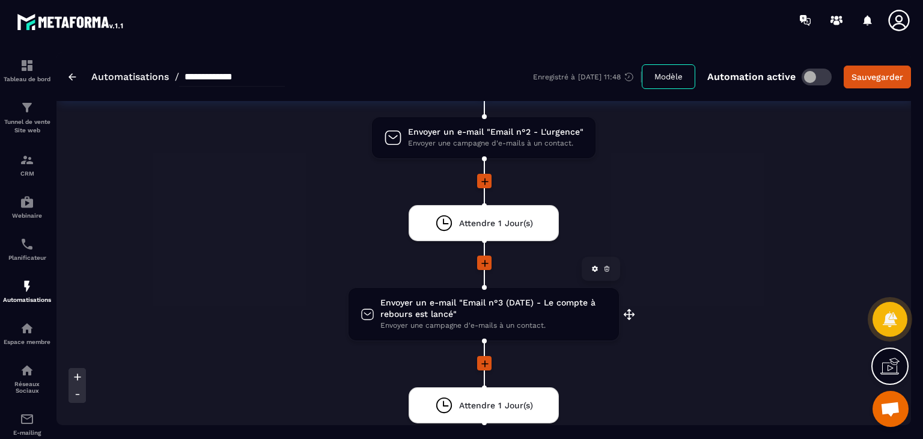
click at [367, 311] on icon at bounding box center [368, 314] width 14 height 18
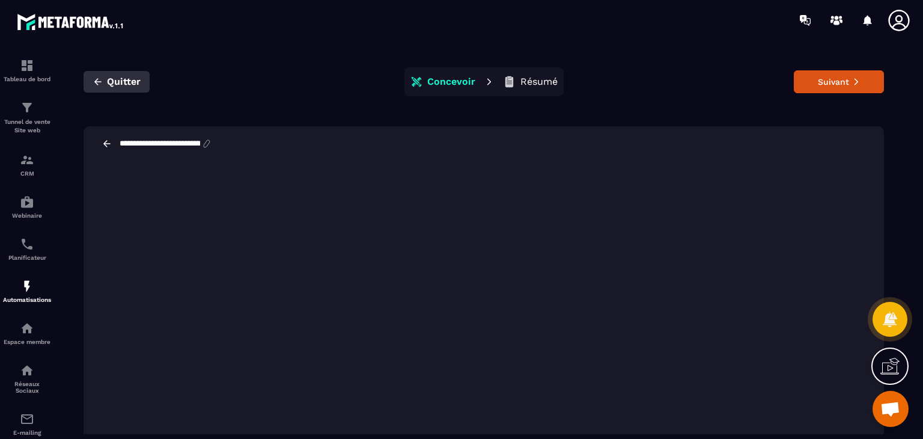
click at [123, 86] on span "Quitter" at bounding box center [124, 82] width 34 height 12
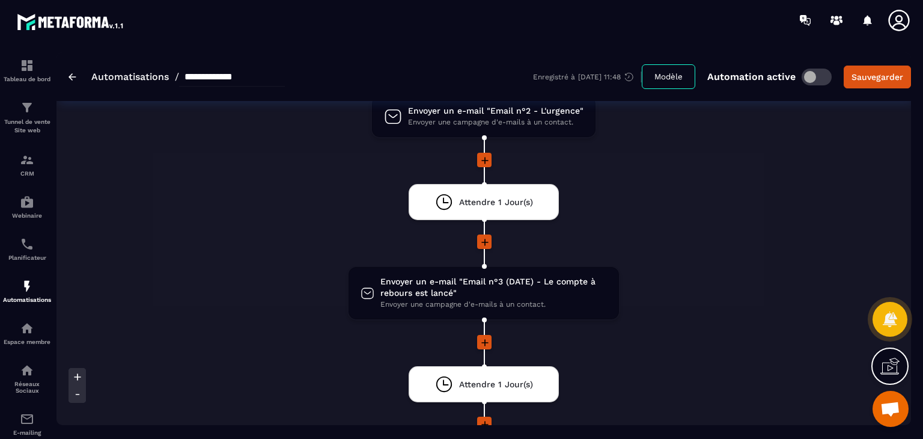
scroll to position [361, 0]
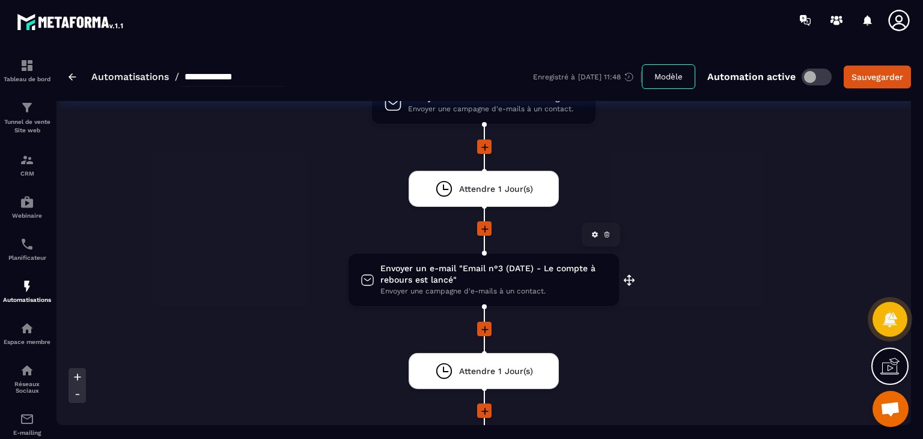
click at [591, 232] on icon at bounding box center [594, 234] width 7 height 7
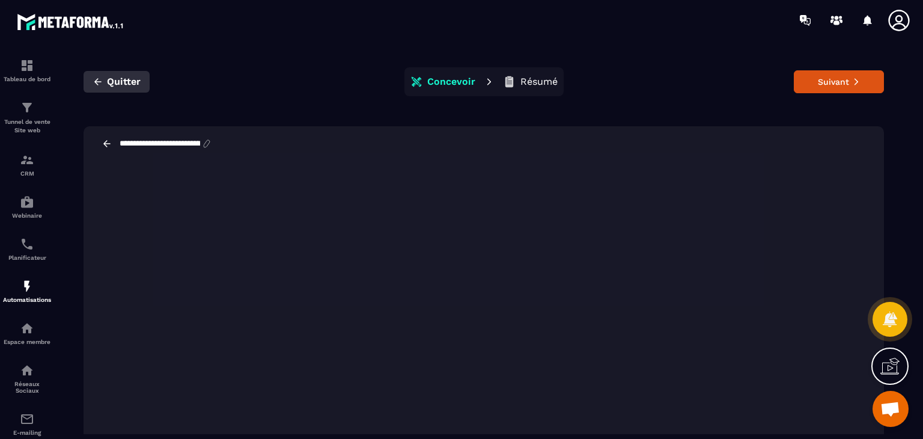
click at [131, 82] on span "Quitter" at bounding box center [124, 82] width 34 height 12
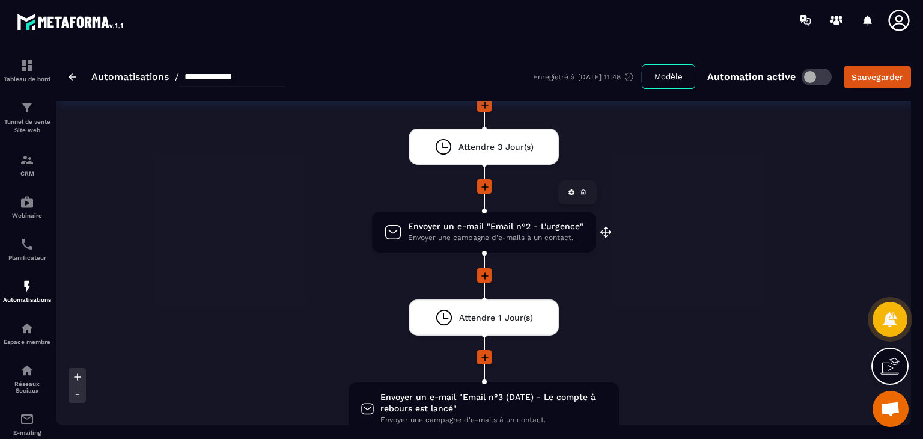
scroll to position [232, 0]
click at [676, 76] on button "Modèle" at bounding box center [668, 76] width 53 height 25
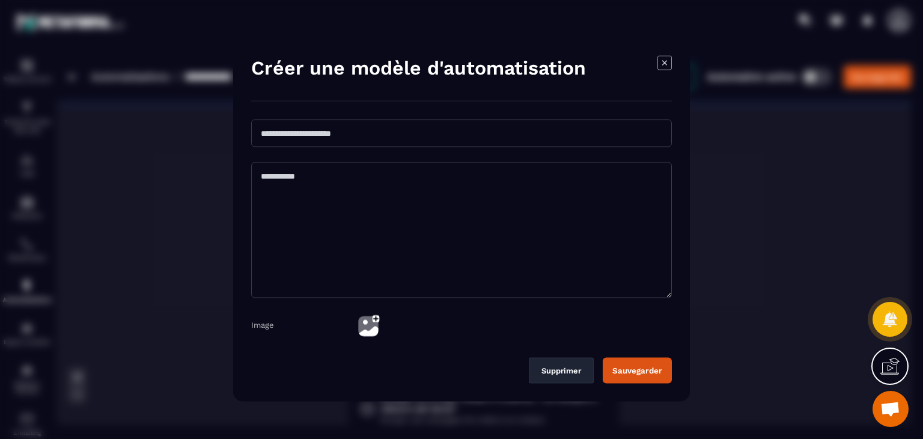
click at [666, 60] on icon "Modal window" at bounding box center [664, 63] width 14 height 14
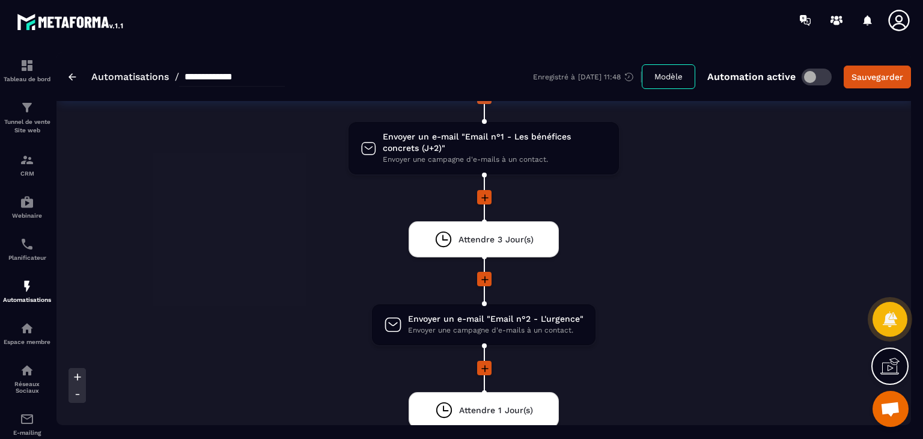
scroll to position [139, 0]
click at [419, 315] on span "Envoyer un e-mail "Email n°2 - L'urgence"" at bounding box center [495, 318] width 175 height 11
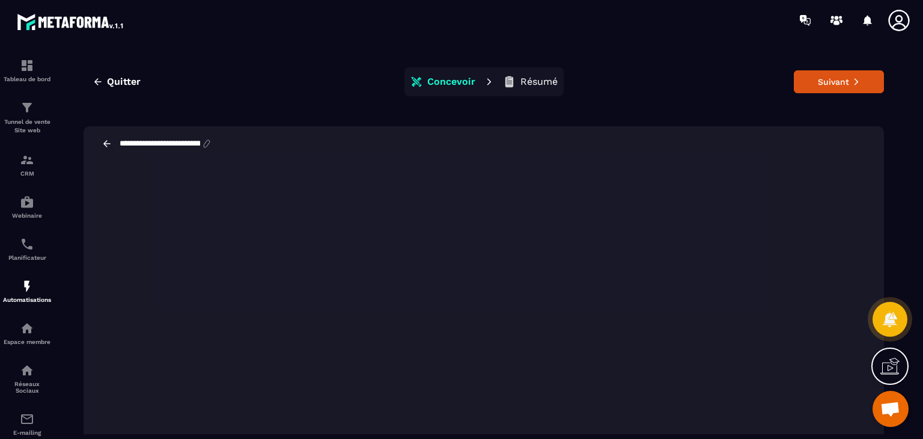
click at [641, 74] on div "Quitter Concevoir Résumé Suivant" at bounding box center [484, 81] width 800 height 29
click at [120, 82] on span "Quitter" at bounding box center [124, 82] width 34 height 12
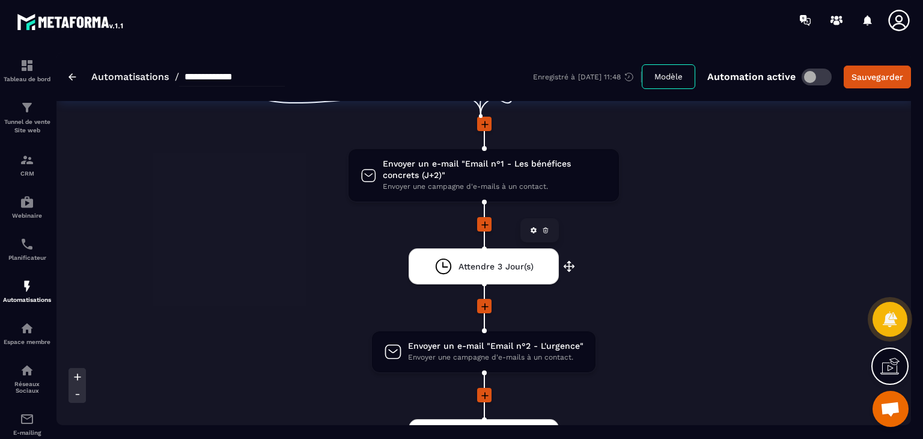
scroll to position [113, 0]
click at [480, 304] on icon at bounding box center [485, 306] width 12 height 12
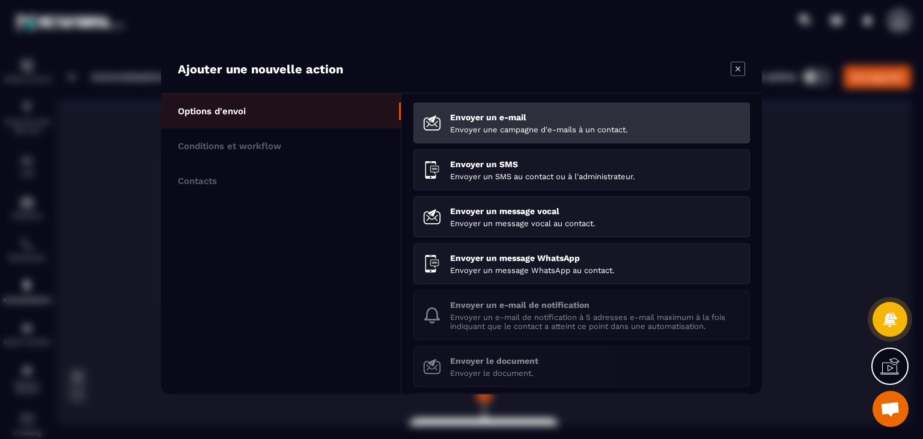
click at [507, 125] on p "Envoyer une campagne d'e-mails à un contact." at bounding box center [595, 129] width 290 height 9
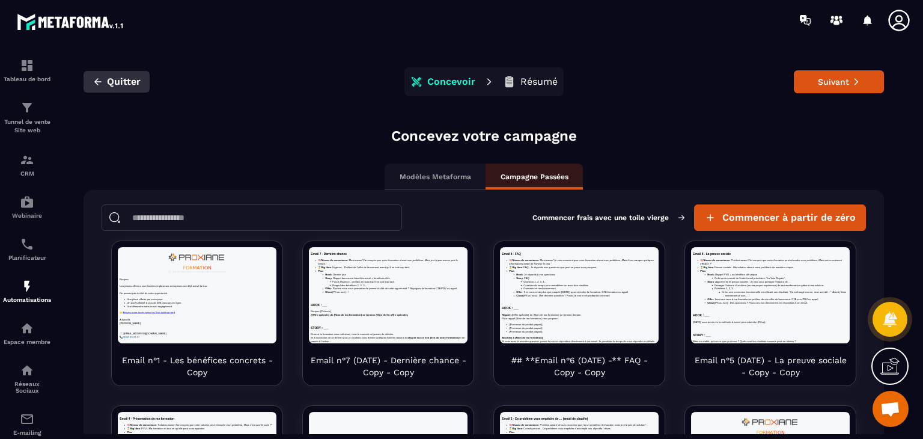
click at [135, 82] on span "Quitter" at bounding box center [124, 82] width 34 height 12
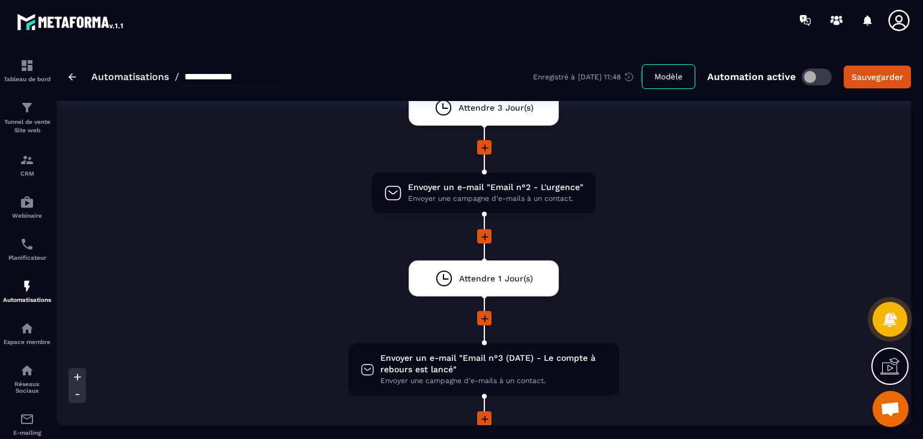
scroll to position [308, 0]
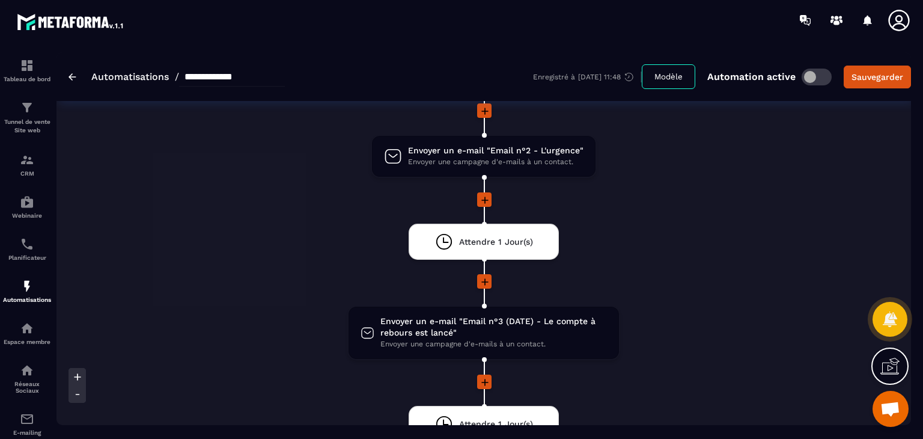
click at [484, 278] on icon at bounding box center [485, 282] width 12 height 12
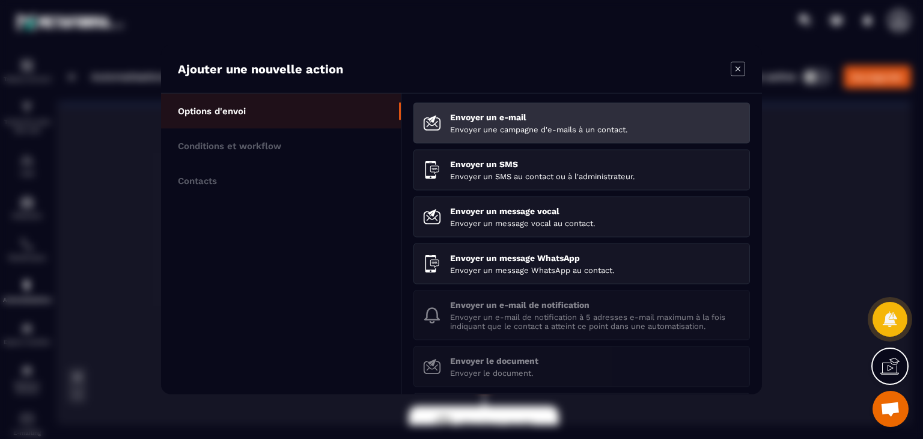
click at [534, 121] on div "Envoyer un e-mail Envoyer une campagne d'e-mails à un contact." at bounding box center [595, 123] width 290 height 22
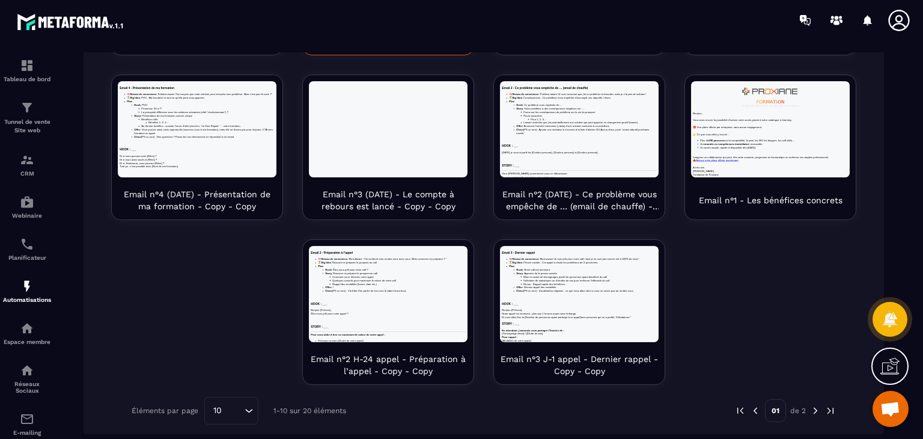
scroll to position [331, 0]
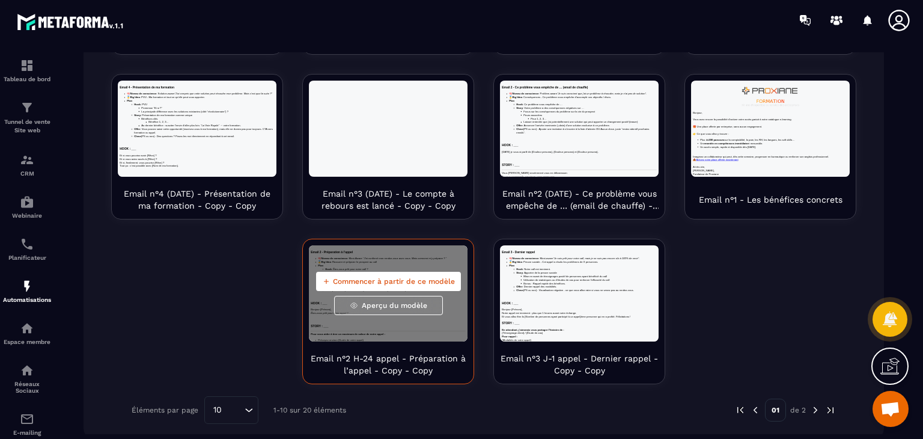
drag, startPoint x: 367, startPoint y: 304, endPoint x: 355, endPoint y: 323, distance: 22.2
click at [355, 323] on div "Commencer à partir de ce modèle Aperçu du modèle" at bounding box center [388, 293] width 159 height 96
click at [410, 276] on span "Commencer à partir de ce modèle" at bounding box center [394, 281] width 122 height 10
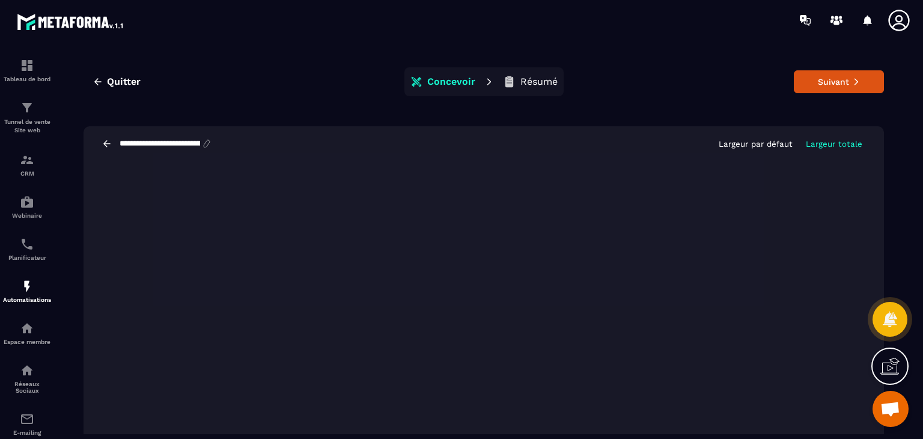
scroll to position [28, 0]
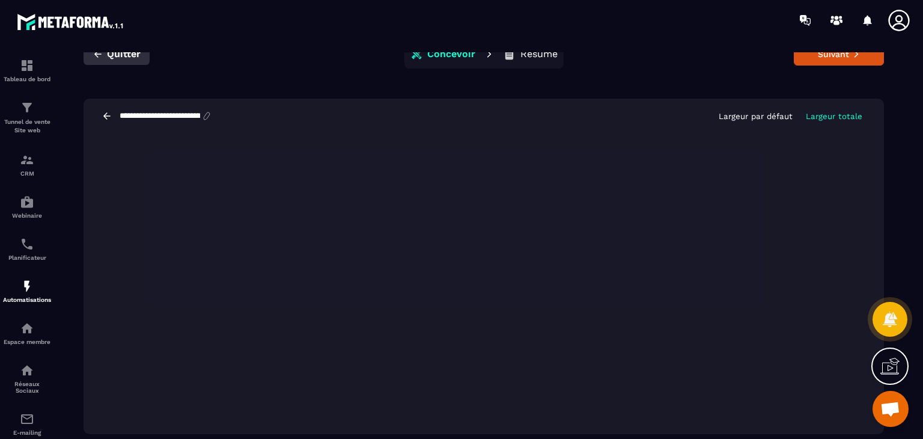
click at [123, 58] on span "Quitter" at bounding box center [124, 54] width 34 height 12
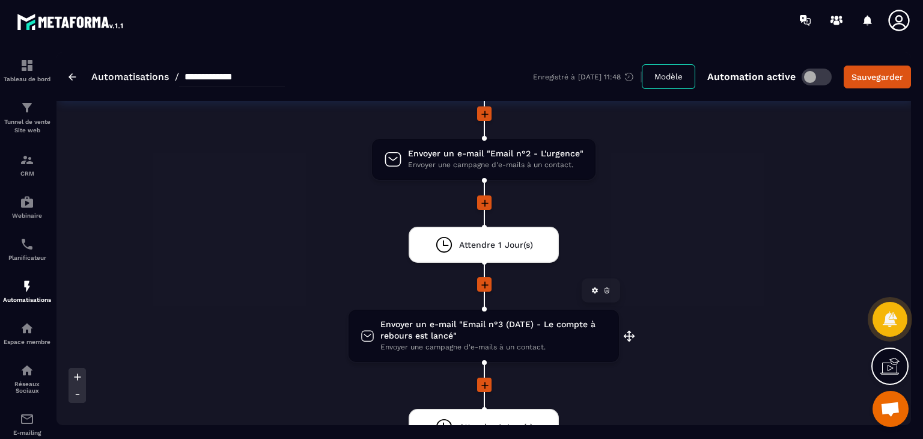
click at [607, 288] on icon at bounding box center [607, 288] width 5 height 0
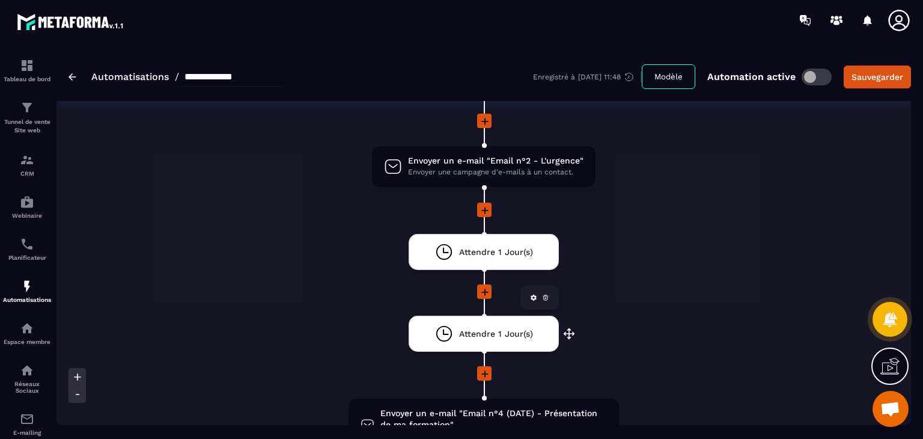
click at [546, 298] on icon at bounding box center [546, 298] width 4 height 3
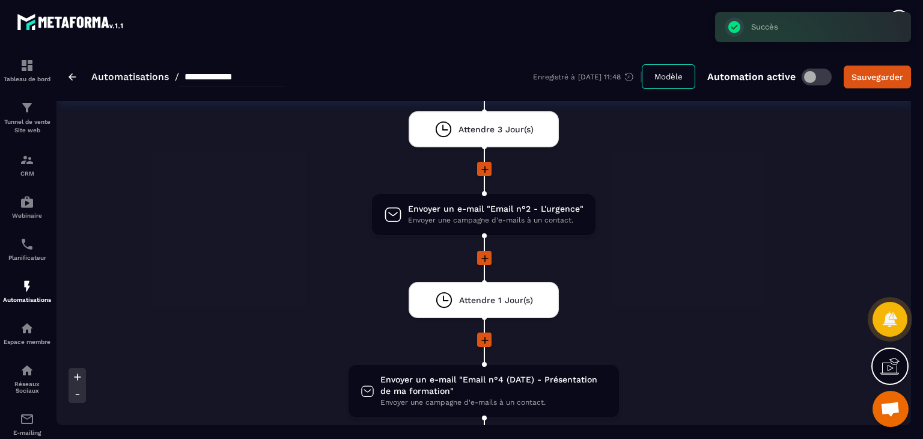
scroll to position [284, 0]
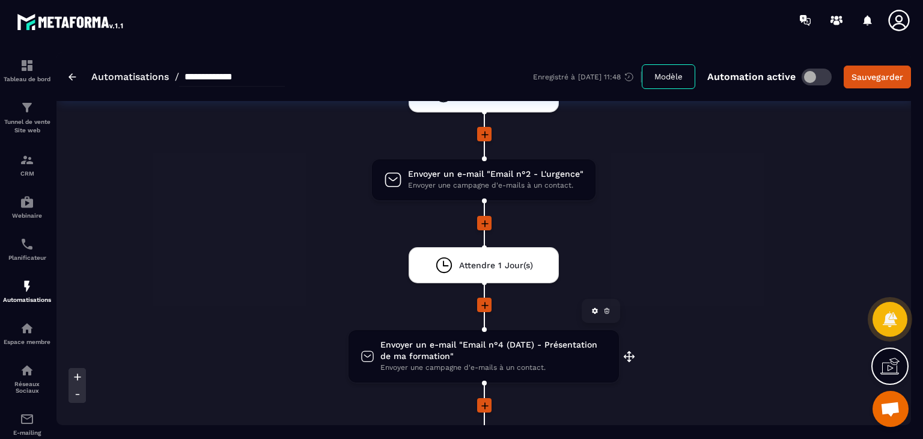
click at [608, 309] on icon at bounding box center [606, 310] width 7 height 7
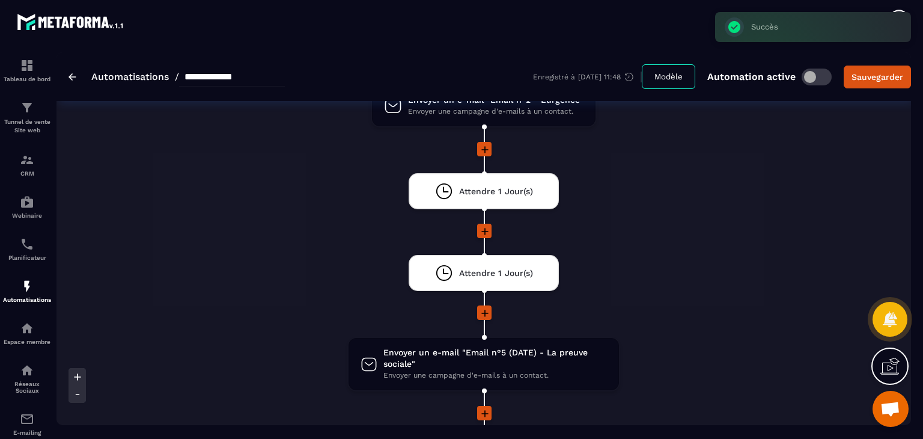
scroll to position [358, 0]
click at [607, 319] on icon at bounding box center [607, 319] width 4 height 3
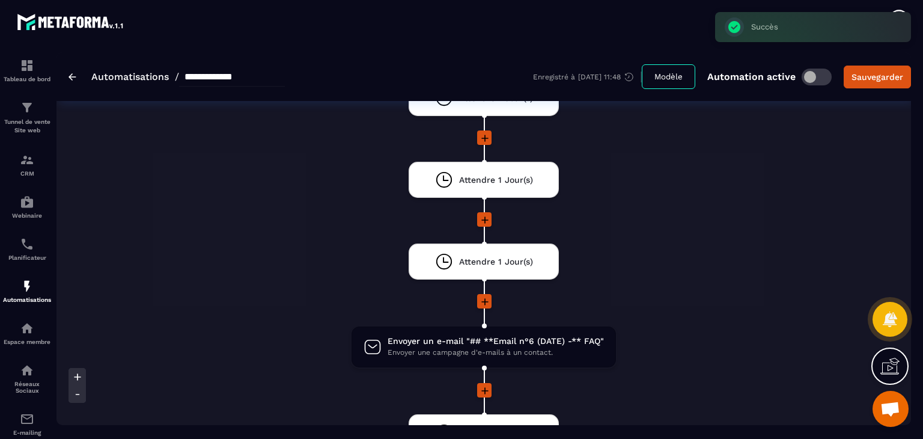
scroll to position [481, 0]
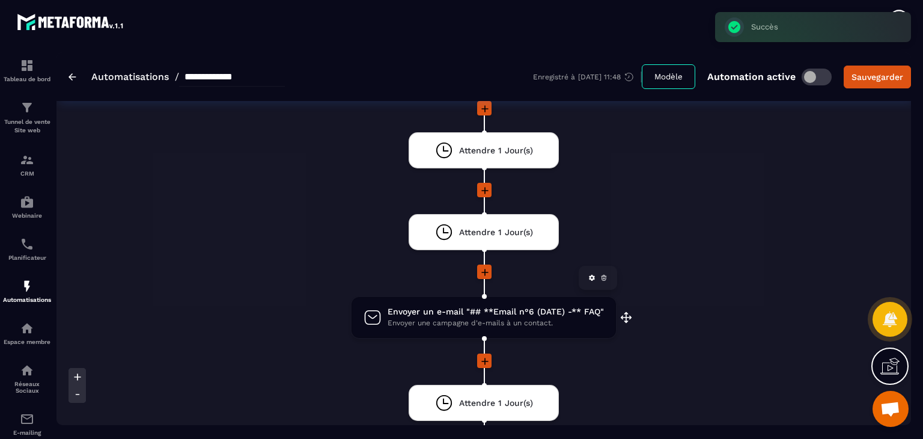
click at [602, 277] on icon at bounding box center [604, 278] width 4 height 3
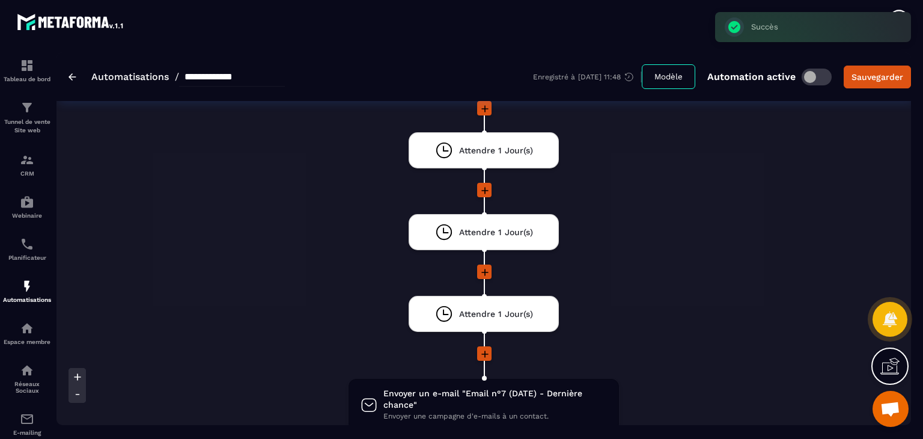
scroll to position [577, 0]
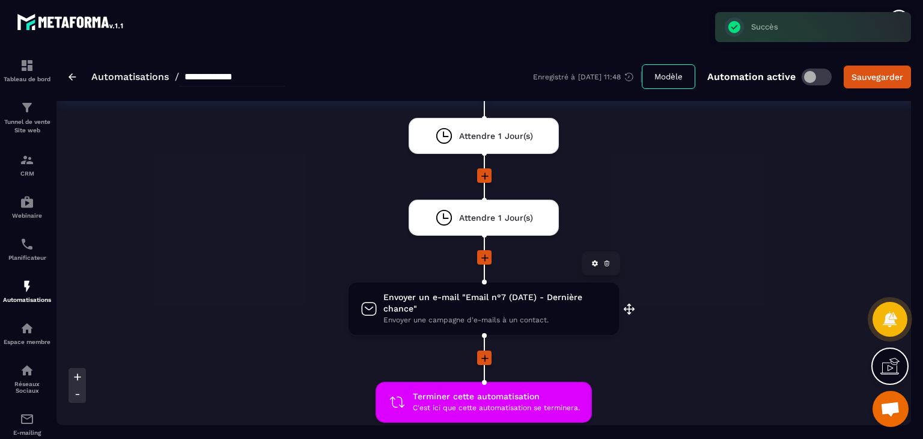
click at [606, 264] on icon at bounding box center [606, 263] width 7 height 7
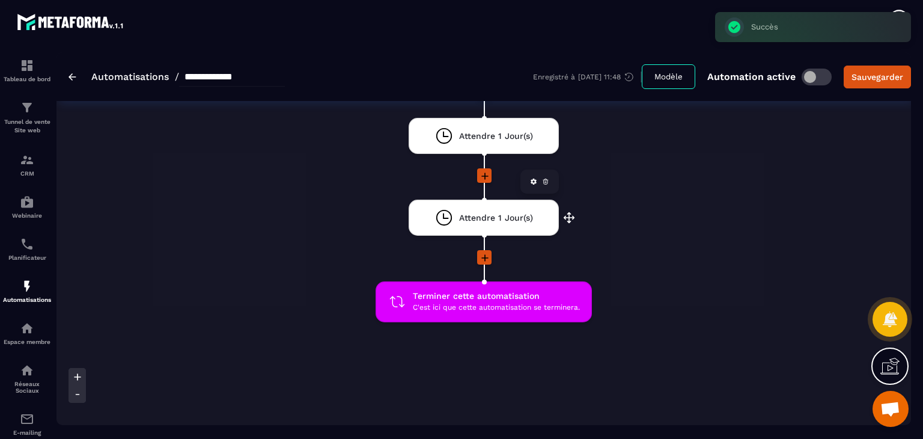
click at [546, 182] on icon at bounding box center [545, 181] width 7 height 7
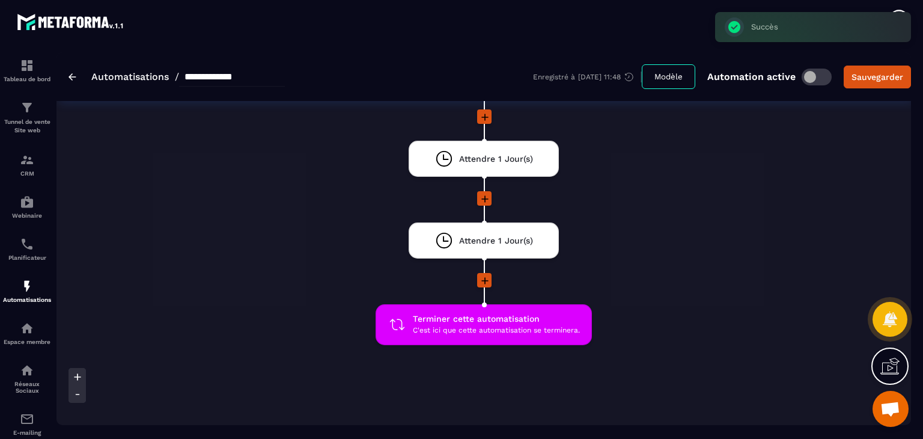
scroll to position [442, 0]
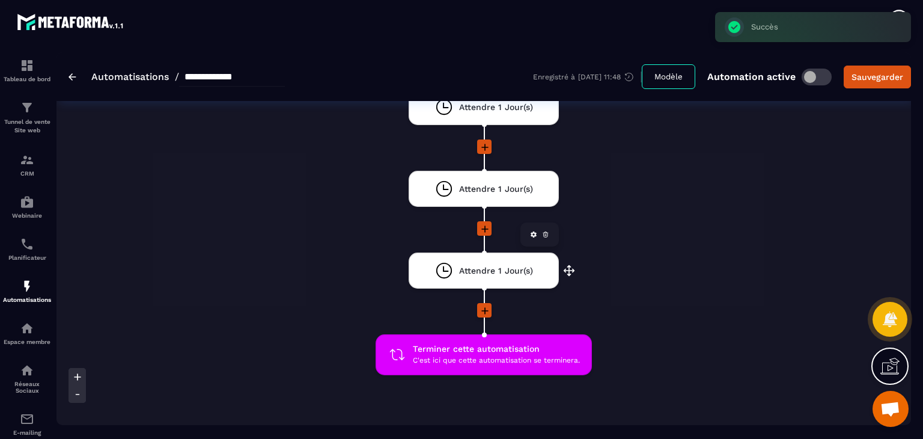
click at [546, 235] on icon at bounding box center [545, 234] width 7 height 7
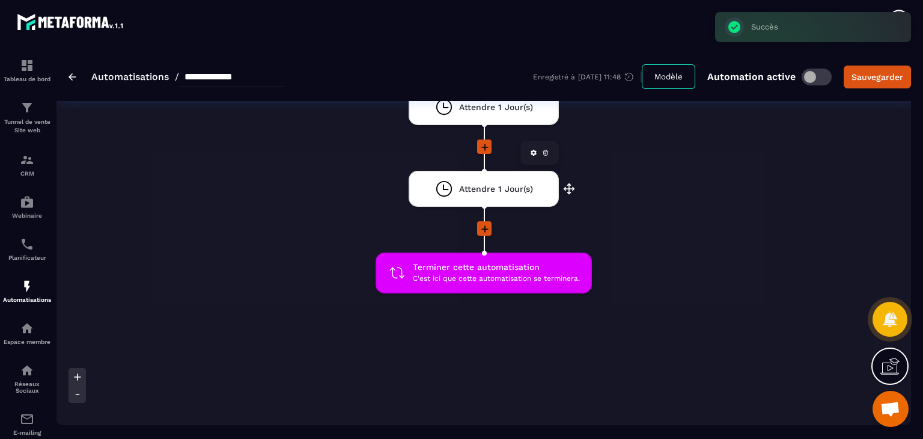
scroll to position [329, 0]
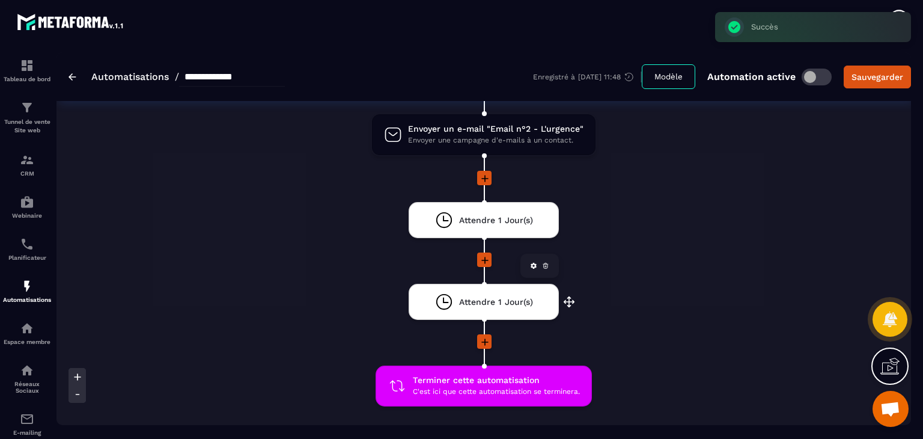
click at [546, 264] on icon at bounding box center [545, 264] width 5 height 0
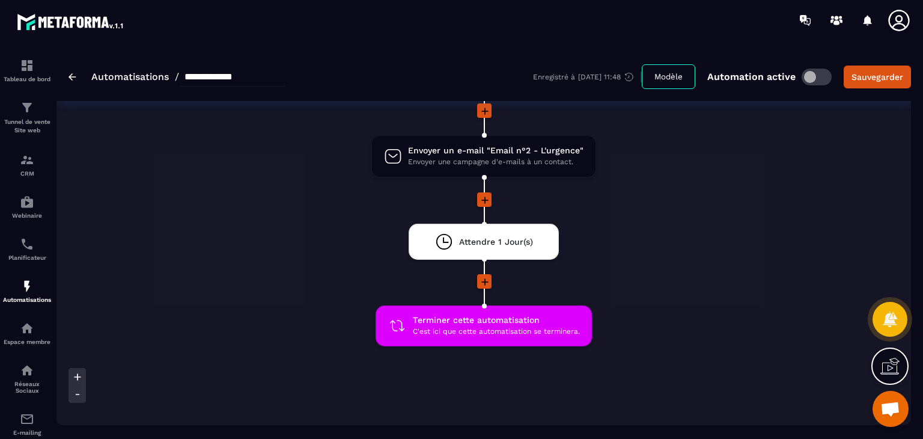
scroll to position [308, 0]
click at [479, 277] on icon at bounding box center [485, 281] width 12 height 12
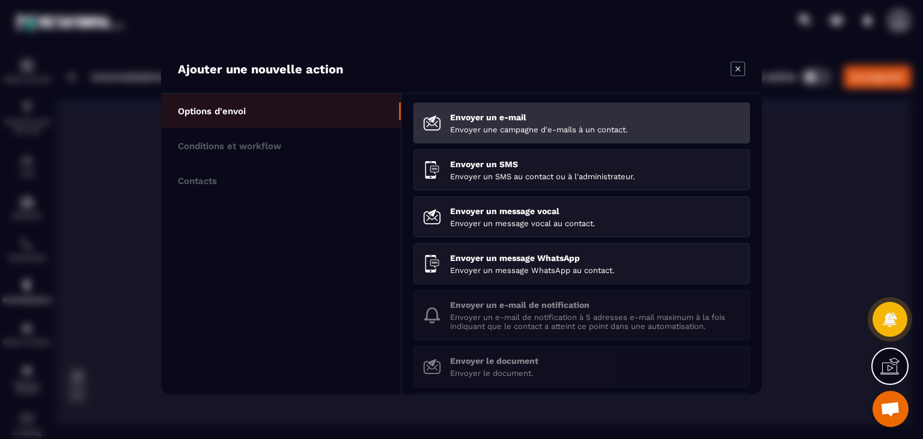
click at [526, 122] on div "Envoyer un e-mail Envoyer une campagne d'e-mails à un contact." at bounding box center [595, 123] width 290 height 22
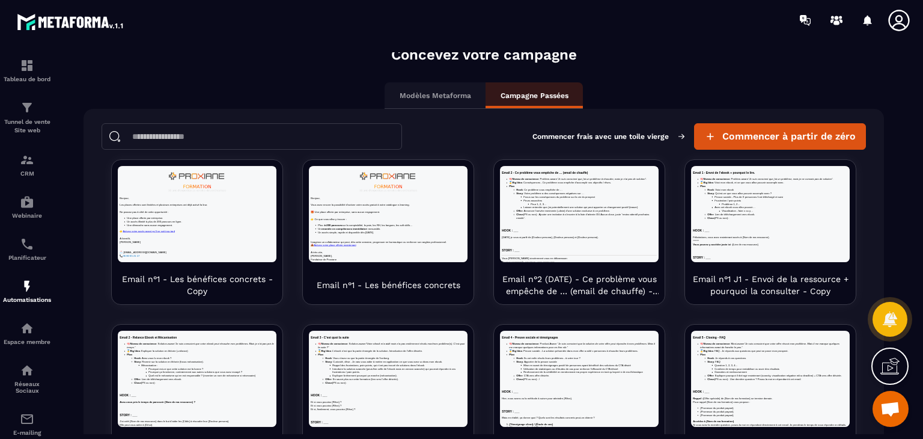
scroll to position [84, 0]
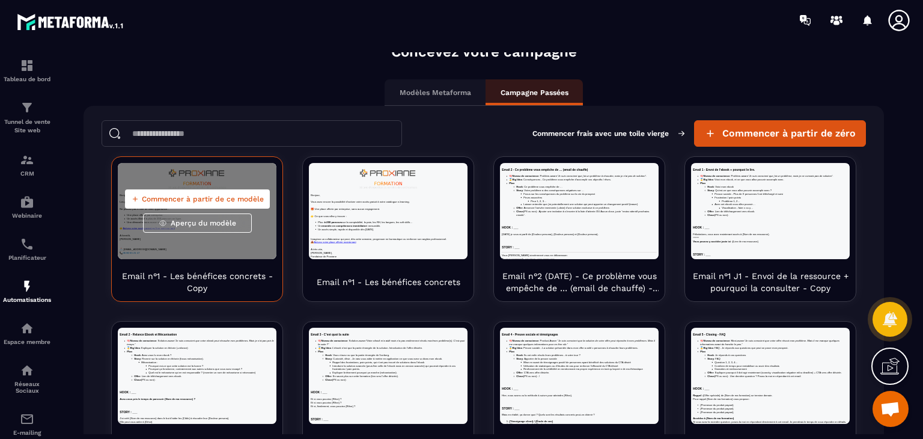
click at [215, 216] on button "Aperçu du modèle" at bounding box center [197, 222] width 109 height 19
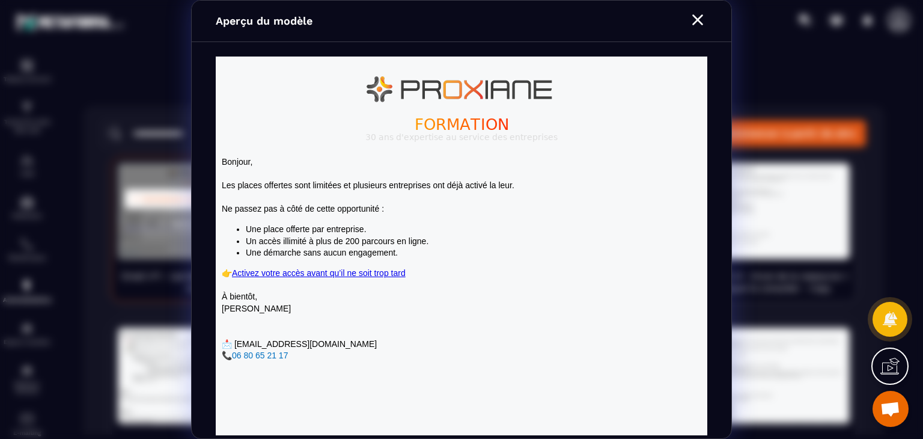
scroll to position [0, 0]
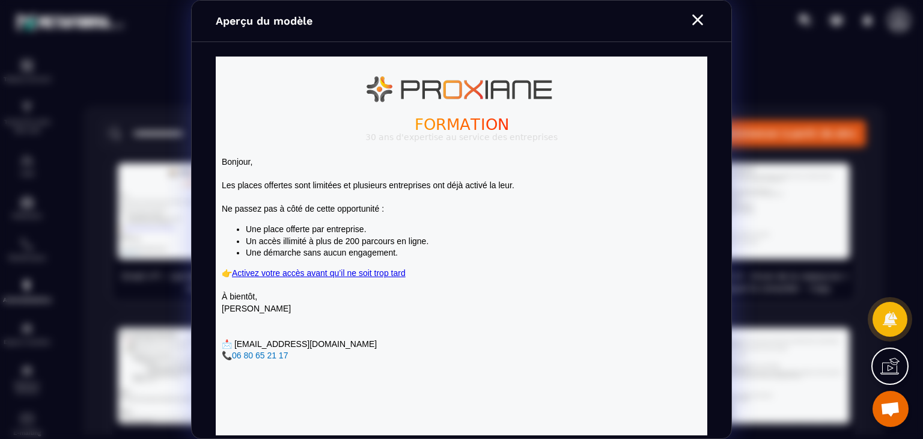
click at [704, 19] on icon "Modal window" at bounding box center [697, 19] width 19 height 19
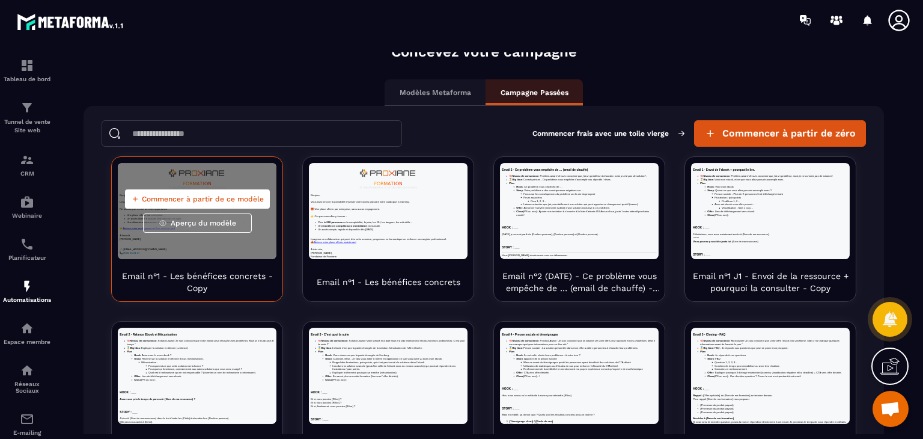
click at [199, 196] on span "Commencer à partir de ce modèle" at bounding box center [203, 199] width 122 height 10
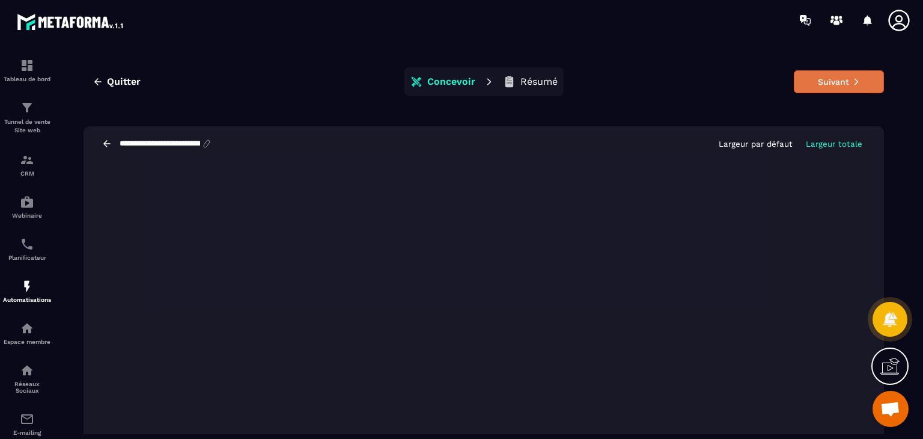
click at [825, 84] on button "Suivant" at bounding box center [839, 81] width 90 height 23
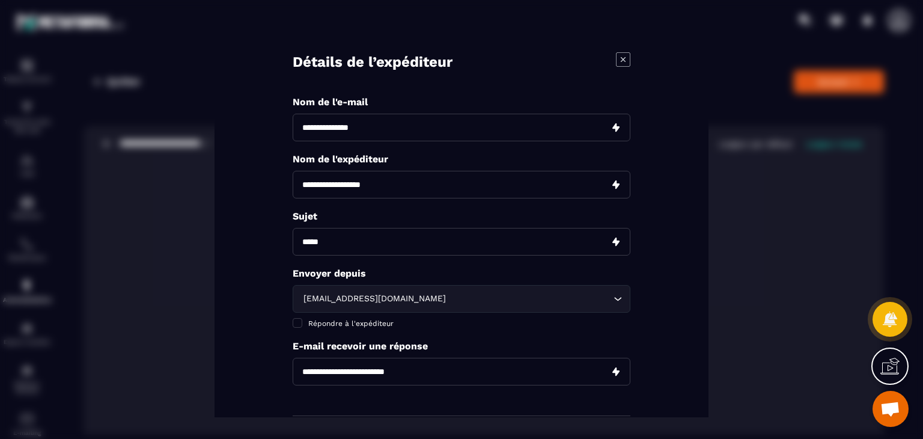
click at [518, 126] on input "Modal window" at bounding box center [462, 128] width 338 height 28
paste input "**********"
type input "**********"
click at [387, 181] on input "Modal window" at bounding box center [462, 185] width 338 height 28
type input "**********"
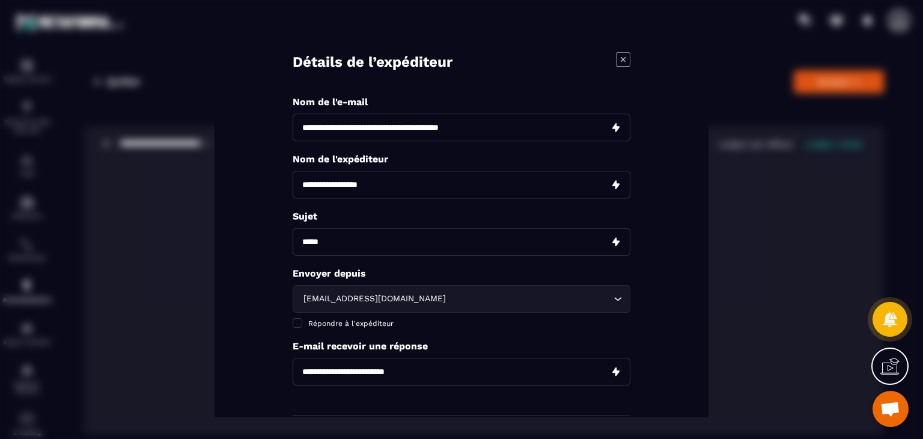
click at [366, 236] on input "Modal window" at bounding box center [462, 242] width 338 height 28
paste input "**********"
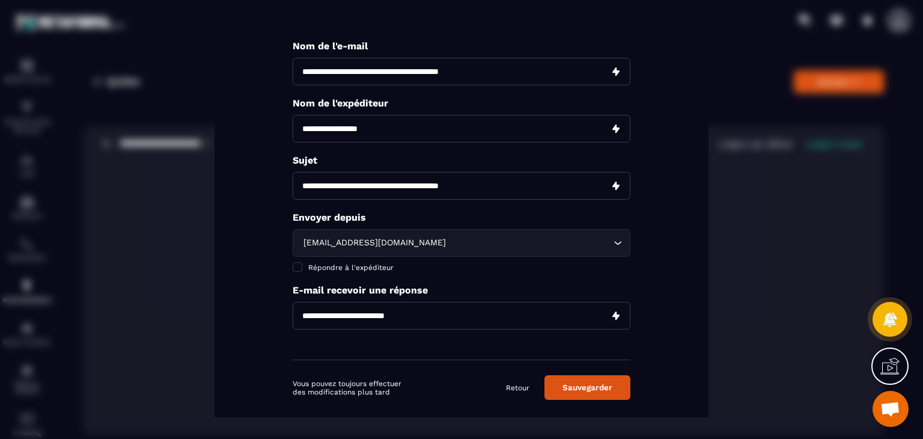
type input "**********"
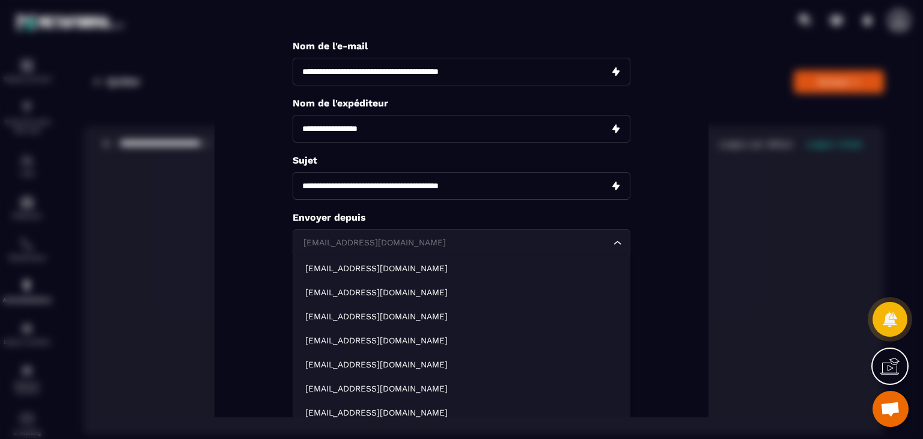
click at [615, 237] on icon "Search for option" at bounding box center [618, 243] width 12 height 12
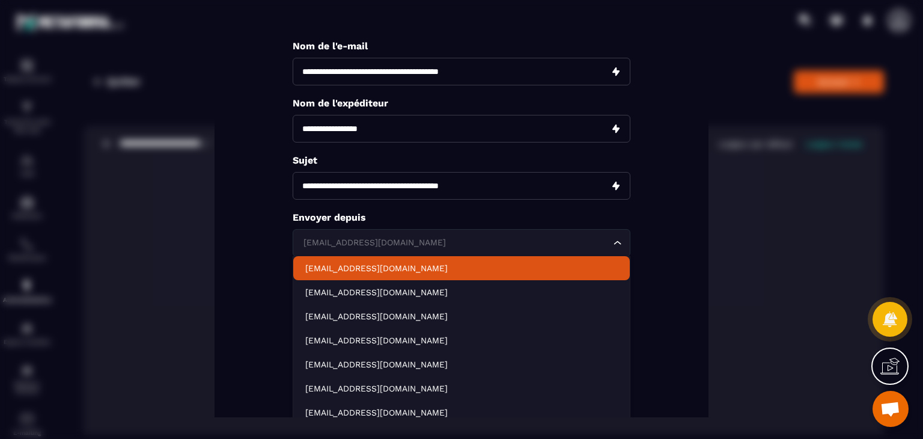
click at [393, 267] on p "[EMAIL_ADDRESS][DOMAIN_NAME]" at bounding box center [461, 269] width 312 height 12
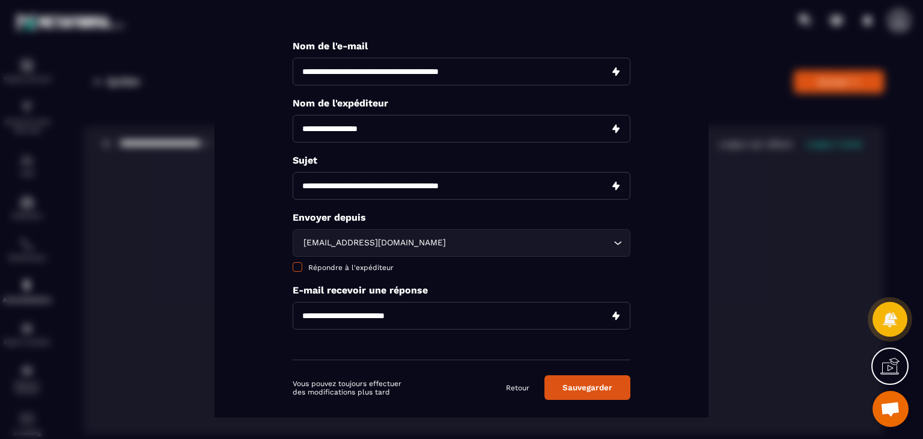
click at [301, 264] on span "Modal window" at bounding box center [298, 268] width 10 height 10
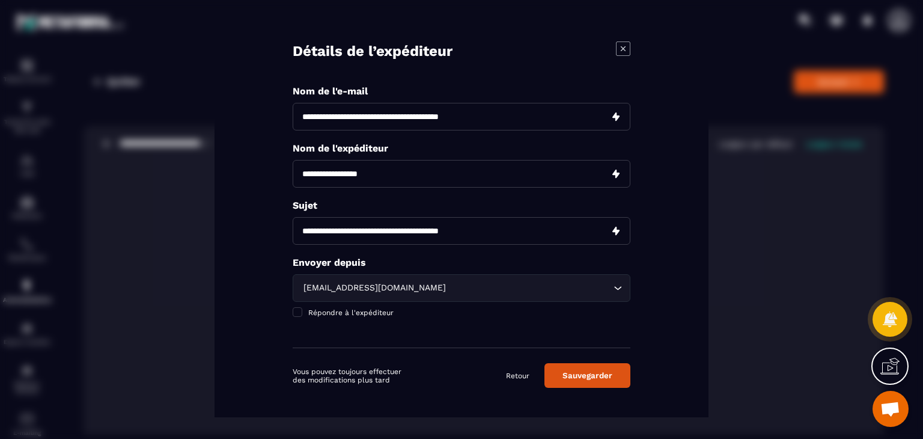
click at [583, 371] on button "Sauvegarder" at bounding box center [587, 375] width 86 height 25
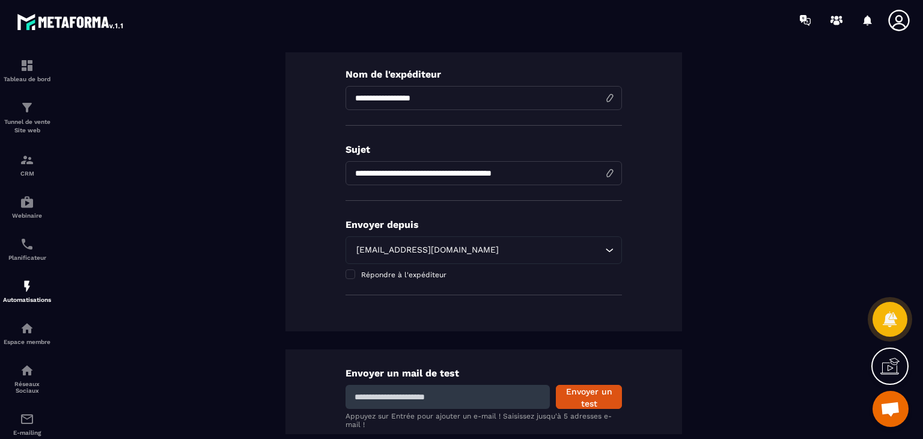
scroll to position [268, 0]
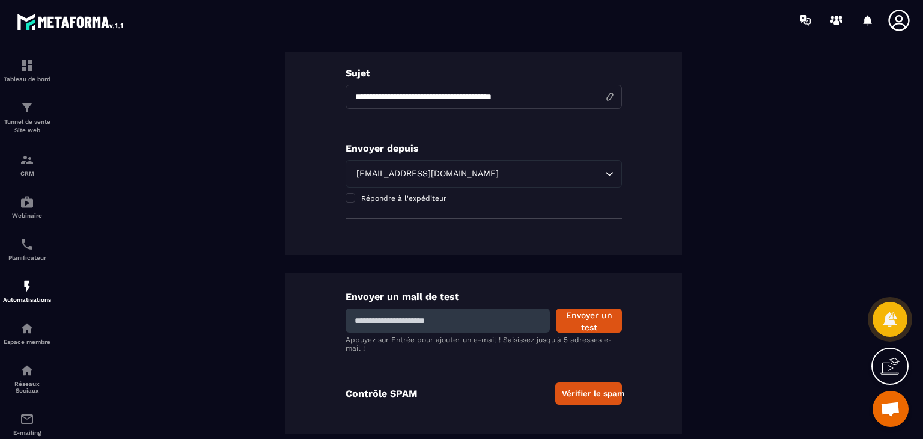
click at [468, 317] on input at bounding box center [448, 320] width 204 height 24
type input "**********"
click at [594, 321] on button "Envoyer un test" at bounding box center [589, 320] width 66 height 24
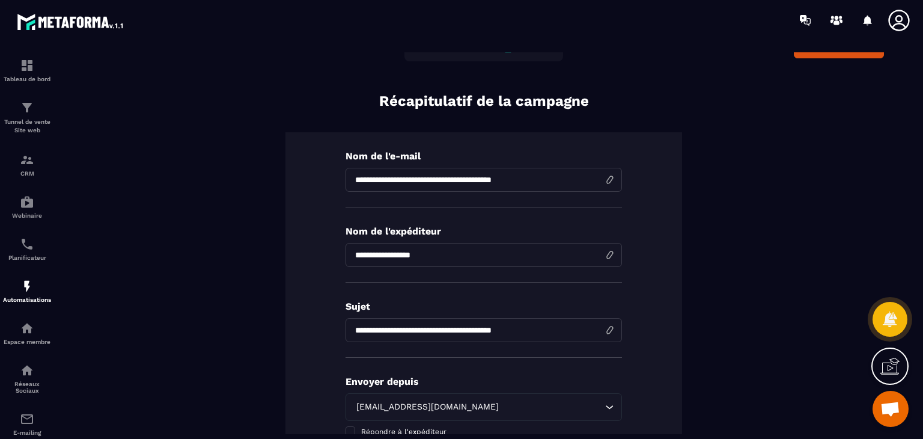
scroll to position [0, 0]
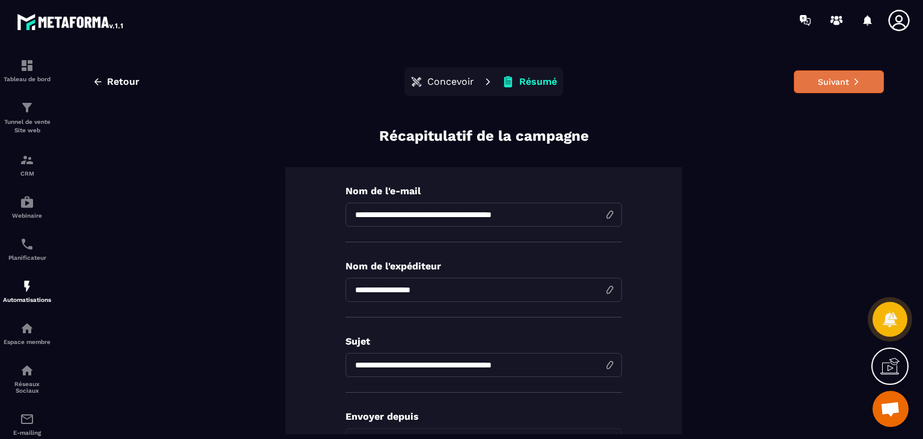
click at [836, 83] on button "Suivant" at bounding box center [839, 81] width 90 height 23
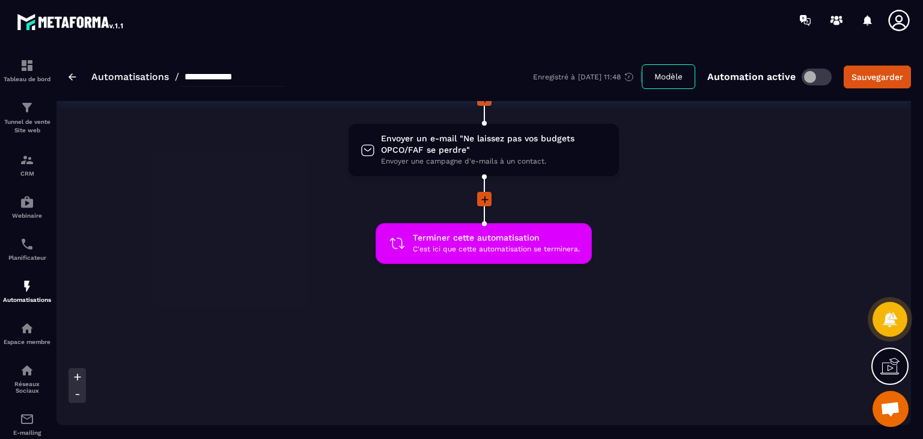
scroll to position [492, 0]
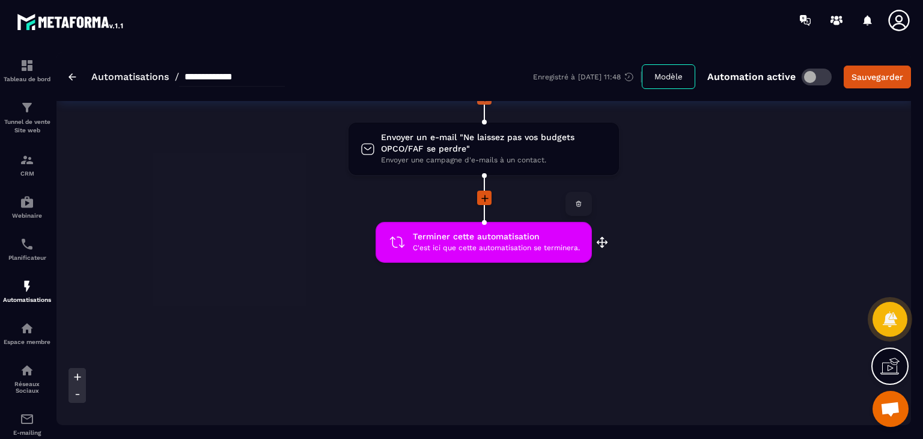
click at [519, 236] on span "Terminer cette automatisation" at bounding box center [496, 236] width 167 height 11
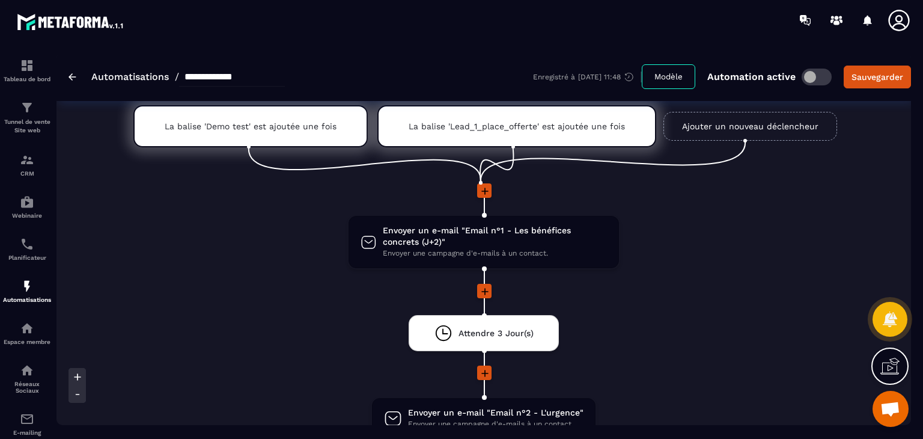
scroll to position [0, 0]
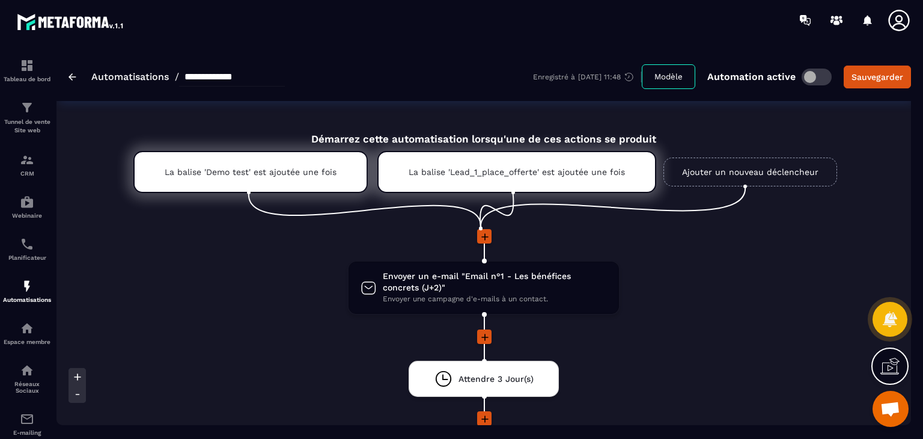
click at [813, 76] on span at bounding box center [817, 77] width 30 height 17
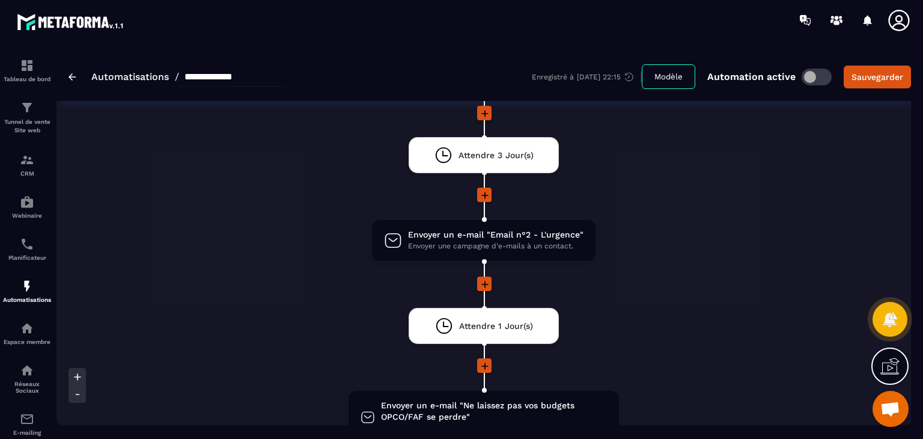
scroll to position [255, 0]
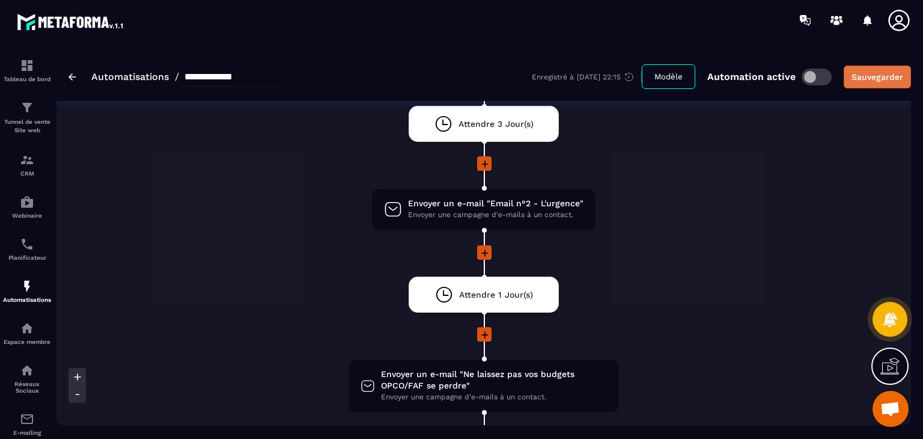
click at [873, 68] on button "Sauvegarder" at bounding box center [877, 77] width 67 height 23
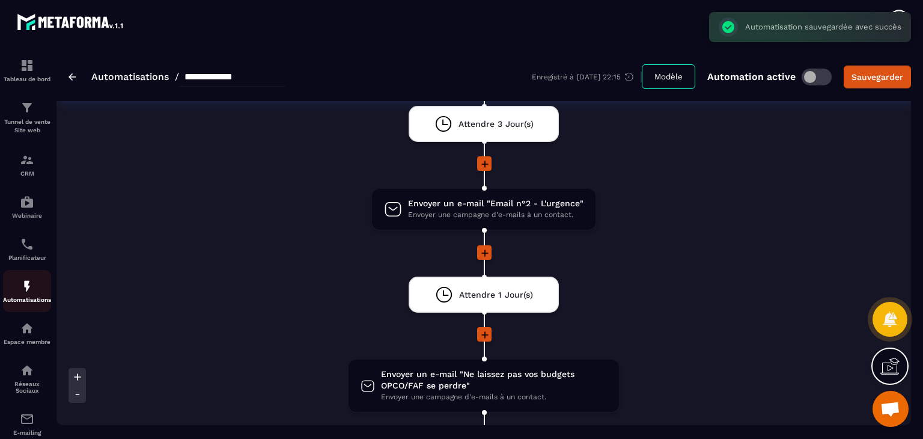
scroll to position [117, 0]
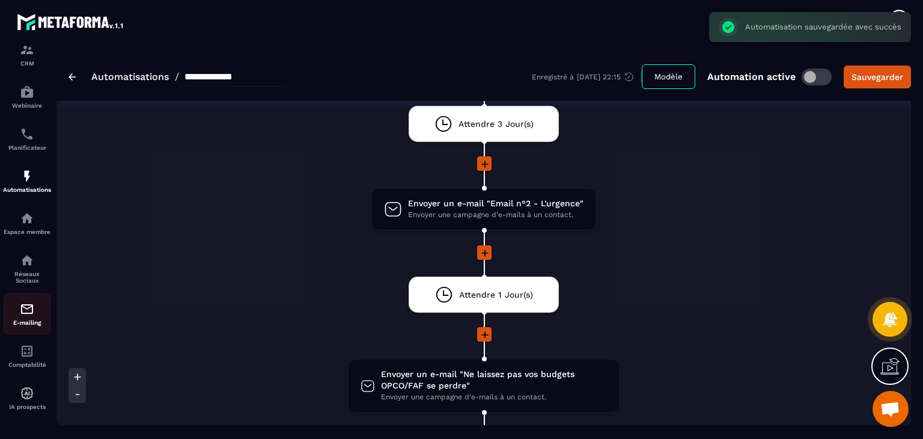
click at [25, 302] on img at bounding box center [27, 309] width 14 height 14
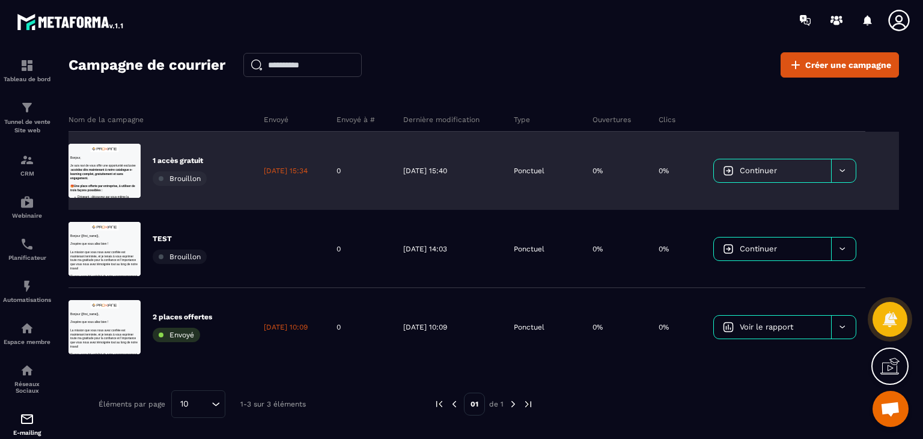
click at [183, 160] on p "1 accès gratuit" at bounding box center [180, 161] width 54 height 10
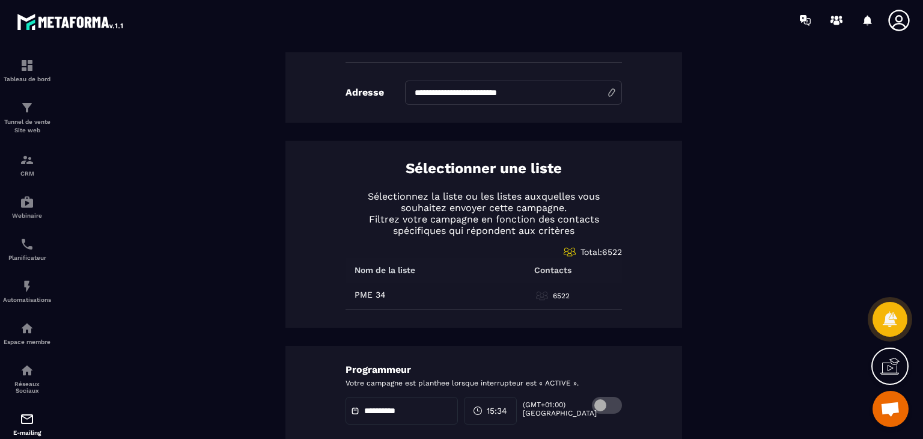
scroll to position [423, 0]
click at [492, 298] on td "PME 34 PME 34" at bounding box center [424, 297] width 156 height 27
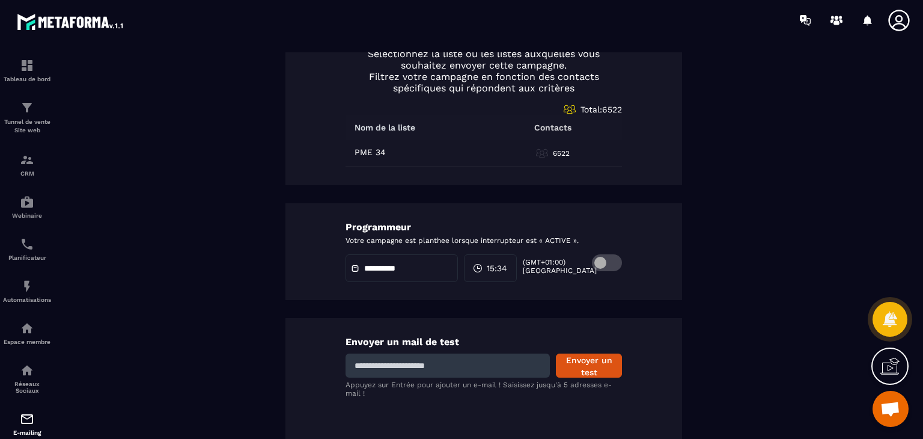
scroll to position [577, 0]
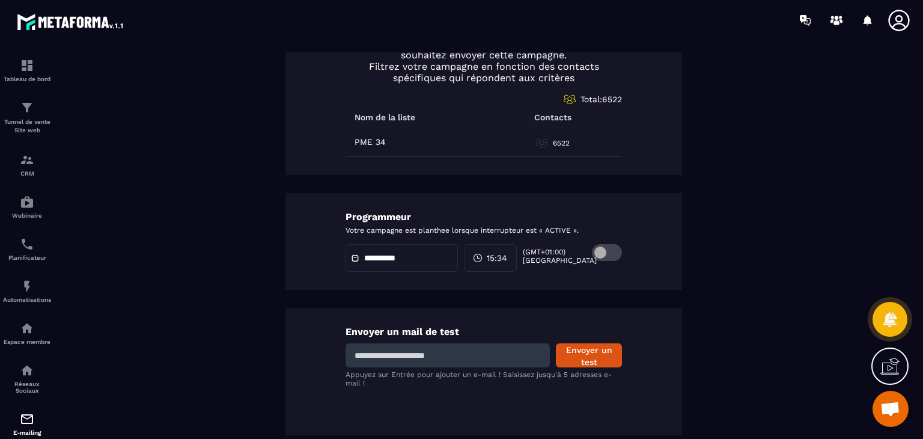
click at [456, 366] on div "Envoyer un mail de test Envoyer un test Appuyez sur Entrée pour ajouter un e-ma…" at bounding box center [483, 371] width 397 height 127
click at [462, 359] on input at bounding box center [448, 355] width 204 height 24
type input "**********"
click at [574, 358] on button "Envoyer un test" at bounding box center [589, 355] width 66 height 24
click at [352, 251] on div "**********" at bounding box center [402, 258] width 112 height 28
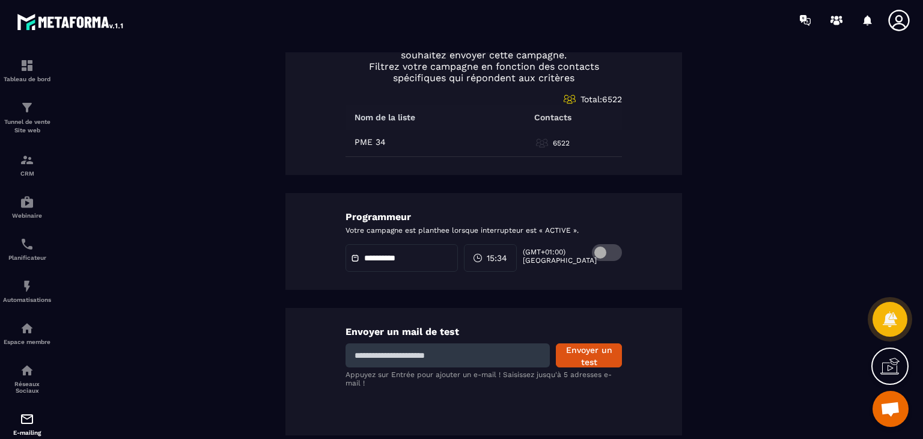
click at [352, 251] on div "**********" at bounding box center [402, 258] width 112 height 28
click at [603, 254] on span at bounding box center [607, 252] width 30 height 17
click at [603, 251] on span at bounding box center [607, 252] width 30 height 17
click at [426, 254] on input "text" at bounding box center [406, 258] width 84 height 9
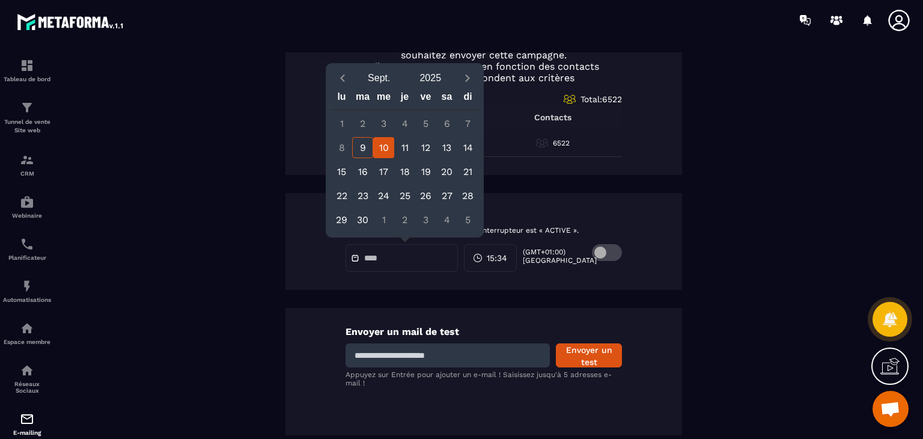
click at [387, 147] on div "10" at bounding box center [383, 147] width 21 height 21
type input "**********"
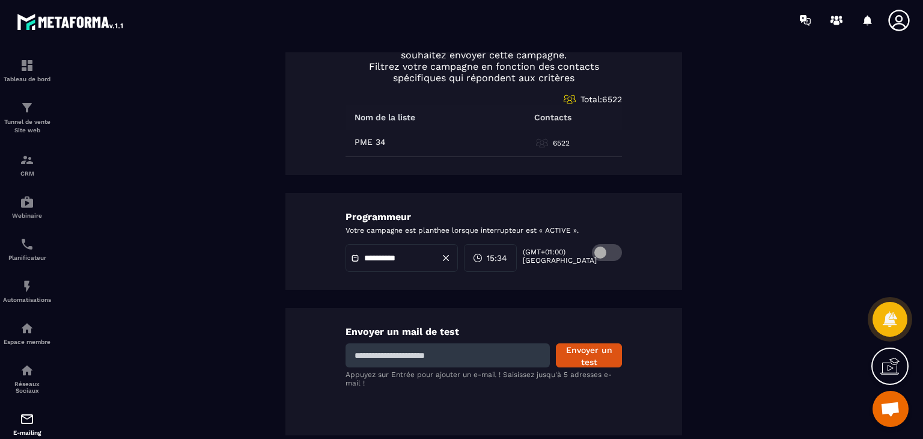
click at [499, 254] on span "15:34" at bounding box center [497, 258] width 20 height 12
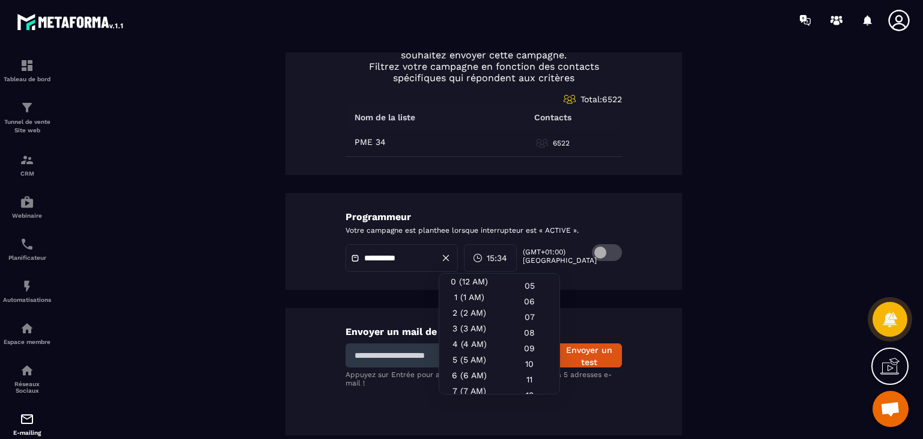
scroll to position [99, 0]
click at [529, 311] on div "08" at bounding box center [529, 308] width 60 height 16
click at [467, 375] on div "8 (8 AM)" at bounding box center [469, 380] width 60 height 16
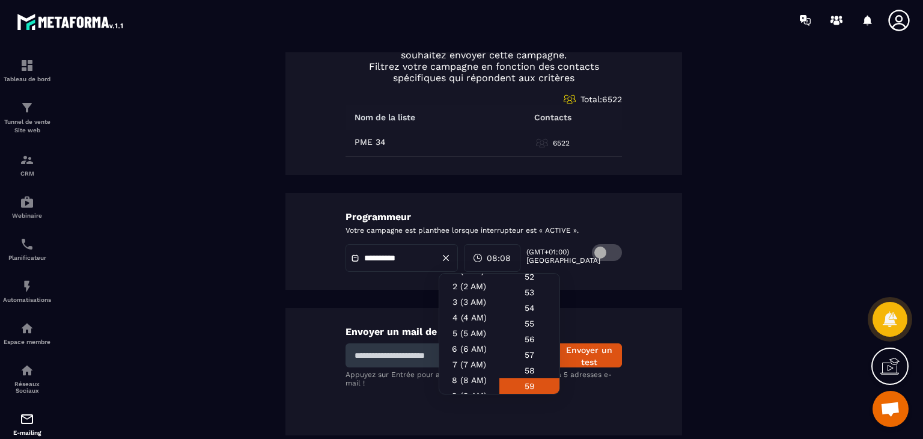
click at [533, 378] on div "59" at bounding box center [529, 386] width 60 height 16
click at [635, 260] on div "**********" at bounding box center [483, 241] width 397 height 97
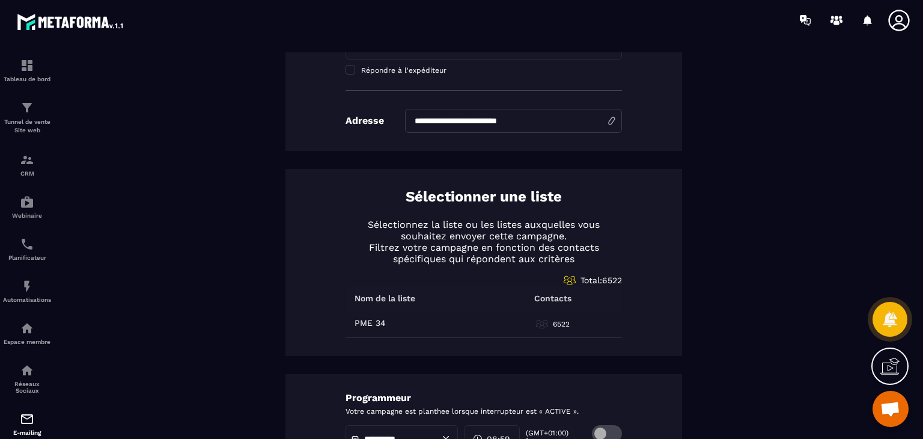
scroll to position [0, 0]
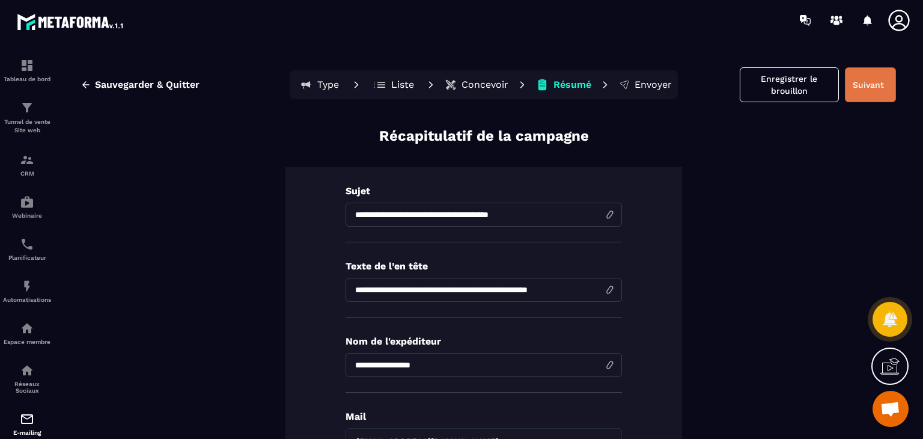
click at [865, 87] on button "Suivant" at bounding box center [870, 84] width 51 height 35
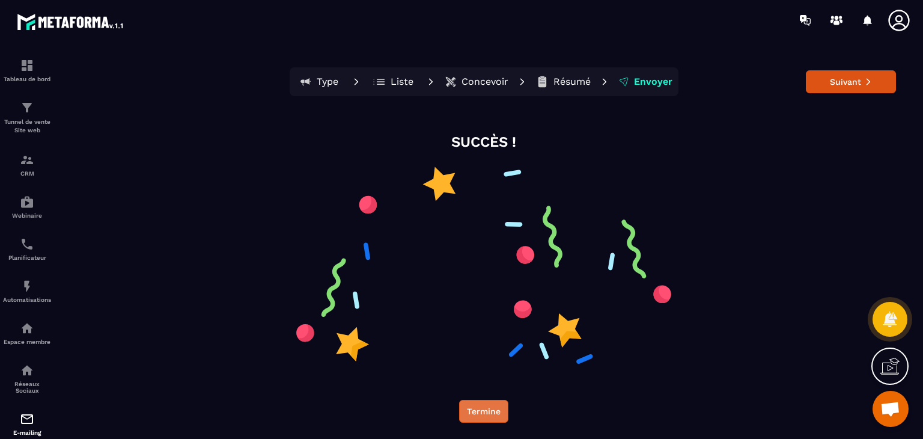
click at [495, 410] on button "Termine" at bounding box center [483, 411] width 49 height 23
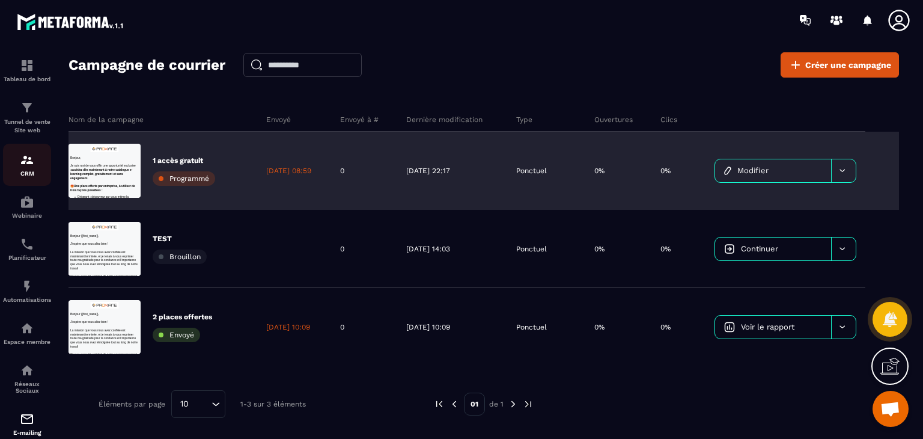
scroll to position [117, 0]
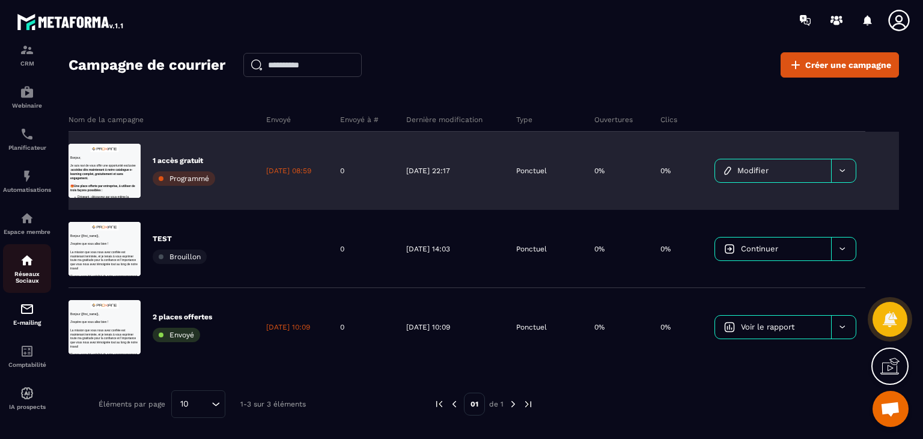
click at [26, 261] on img at bounding box center [27, 260] width 14 height 14
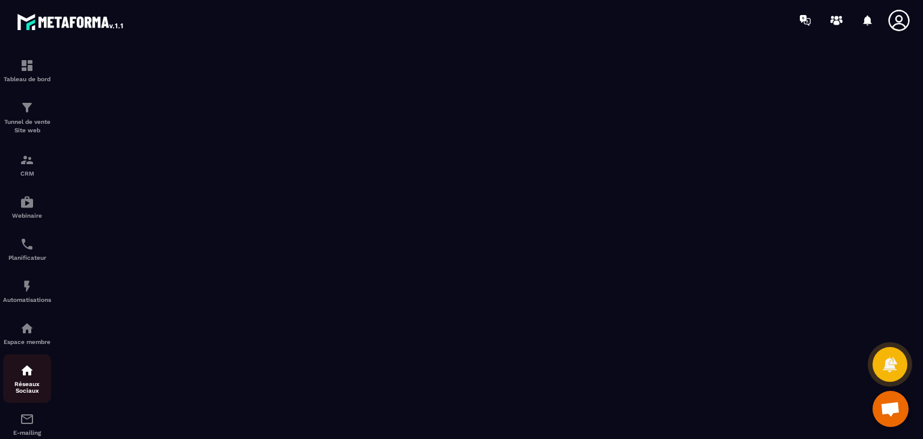
click at [19, 392] on p "Réseaux Sociaux" at bounding box center [27, 386] width 48 height 13
click at [26, 66] on img at bounding box center [27, 65] width 14 height 14
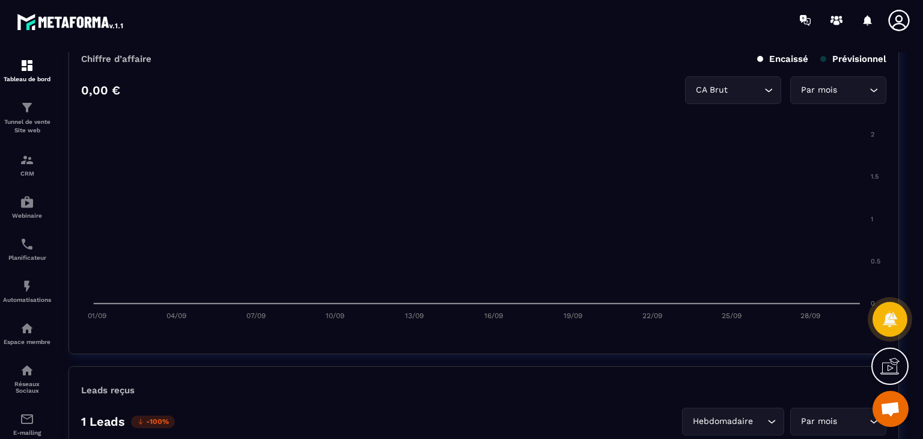
scroll to position [579, 0]
